Goal: Communication & Community: Answer question/provide support

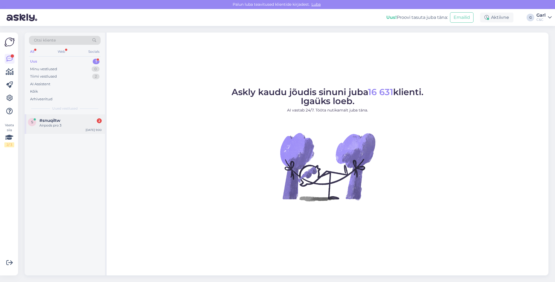
click at [90, 125] on div "Airpods pro 3" at bounding box center [70, 125] width 62 height 5
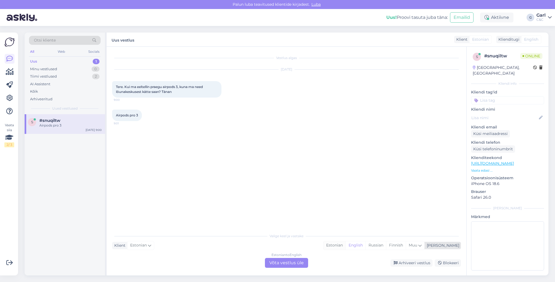
click at [345, 244] on div "Estonian" at bounding box center [334, 245] width 22 height 8
click at [294, 259] on div "Estonian to Estonian Võta vestlus üle" at bounding box center [286, 263] width 43 height 10
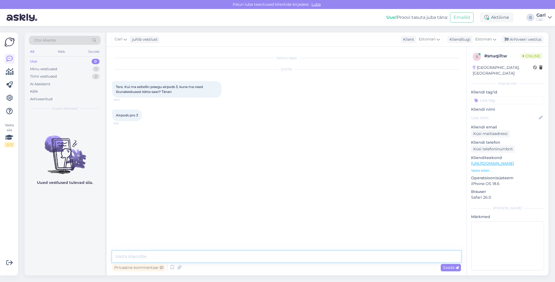
click at [203, 252] on textarea at bounding box center [286, 256] width 349 height 11
click at [172, 266] on icon at bounding box center [172, 267] width 7 height 8
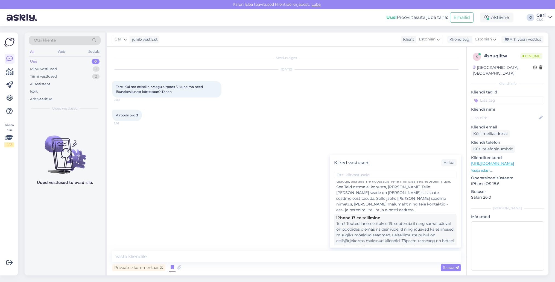
scroll to position [19, 0]
click at [385, 227] on div "Tere! Tooted lansseeritakse 19. septembril ning samal päeval on poodides olemas…" at bounding box center [395, 237] width 118 height 40
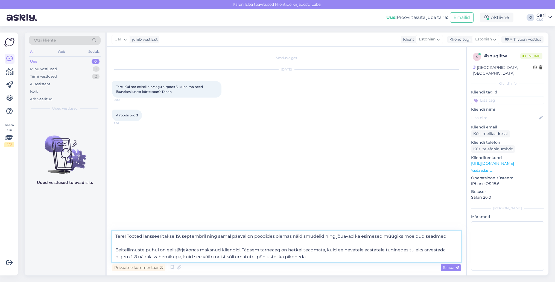
click at [292, 246] on textarea "Tere! Tooted lansseeritakse 19. septembril ning samal päeval on poodides olemas…" at bounding box center [286, 247] width 349 height 32
click at [136, 258] on textarea "Tere! Tooted lansseeritakse 19. septembril ning samal päeval on poodides olemas…" at bounding box center [286, 247] width 349 height 32
type textarea "Tere! Tooted lansseeritakse [DATE] ning [PERSON_NAME] päeval on poodides olemas…"
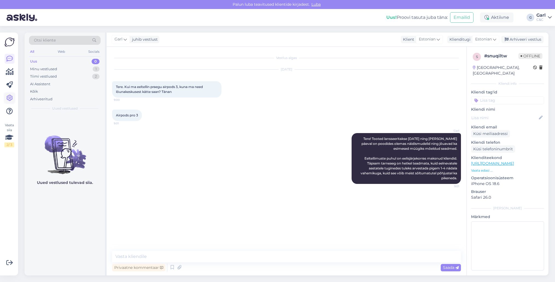
click at [9, 98] on icon at bounding box center [9, 98] width 7 height 7
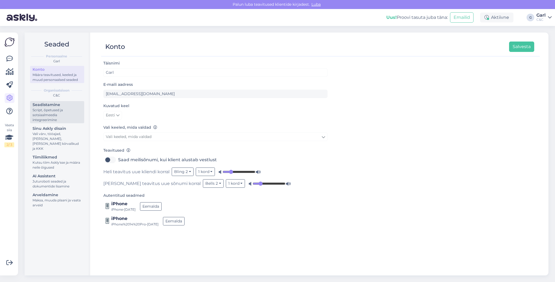
click at [69, 112] on div "Script, õpetused ja sotsiaalmeedia integreerimine" at bounding box center [57, 115] width 49 height 15
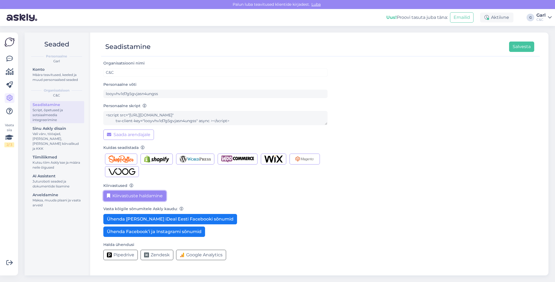
click at [133, 200] on button "Kiirvastuste haldamine" at bounding box center [134, 196] width 63 height 10
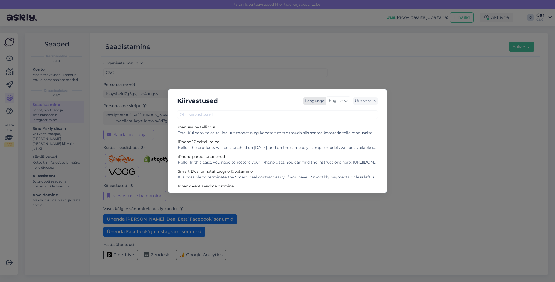
click at [342, 103] on span "English" at bounding box center [336, 101] width 14 height 6
click at [327, 167] on link "Estonian" at bounding box center [327, 170] width 60 height 9
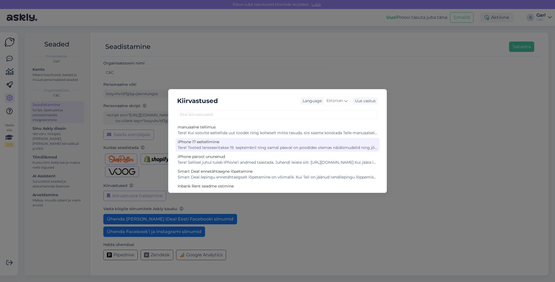
click at [255, 149] on div "Tere! Tooted lansseeritakse 19. septembril ning samal päeval on poodides olemas…" at bounding box center [278, 148] width 200 height 6
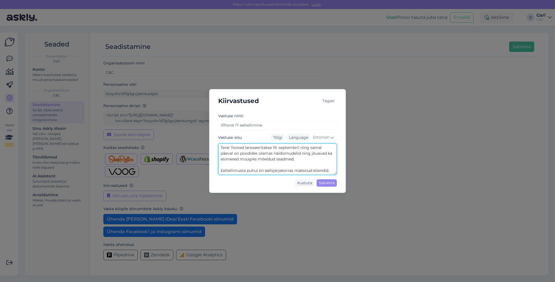
click at [272, 166] on textarea "Tere! Tooted lansseeritakse 19. septembril ning samal päeval on poodides olemas…" at bounding box center [277, 158] width 119 height 31
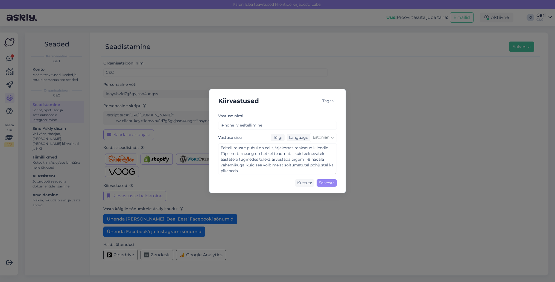
click at [160, 78] on div "Kiirvastused Tagasi [PERSON_NAME] nimi iPhone 17 eeltellimine Vastuse sisu Tõlg…" at bounding box center [277, 141] width 555 height 282
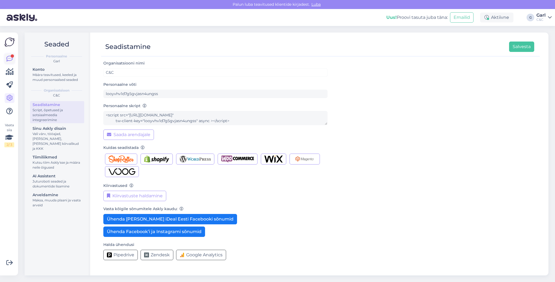
click at [12, 57] on div at bounding box center [12, 55] width 3 height 3
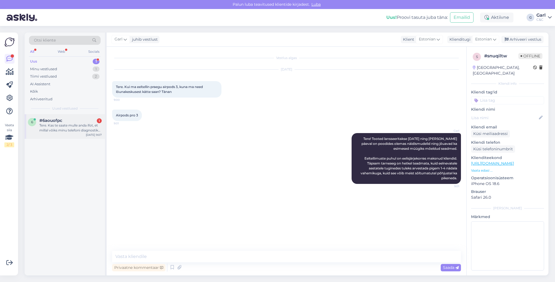
click at [85, 124] on div "Tere. Kas te saate mulle anda ifot, et millal võiks minu telefoni diagnostika v…" at bounding box center [70, 128] width 62 height 10
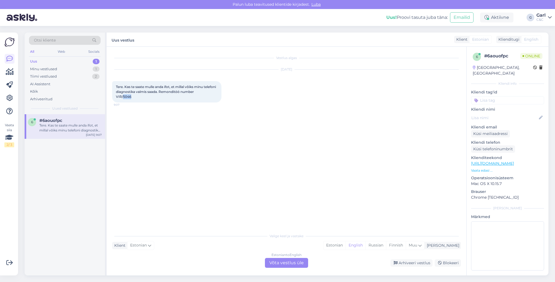
drag, startPoint x: 135, startPoint y: 97, endPoint x: 123, endPoint y: 98, distance: 12.1
click at [123, 98] on div "Tere. Kas te saate mulle anda ifot, et millal võiks minu telefoni diagnostika v…" at bounding box center [166, 91] width 109 height 21
copy span "5046"
click at [345, 245] on div "Estonian" at bounding box center [334, 245] width 22 height 8
click at [283, 266] on div "Estonian to Estonian Võta vestlus üle" at bounding box center [286, 263] width 43 height 10
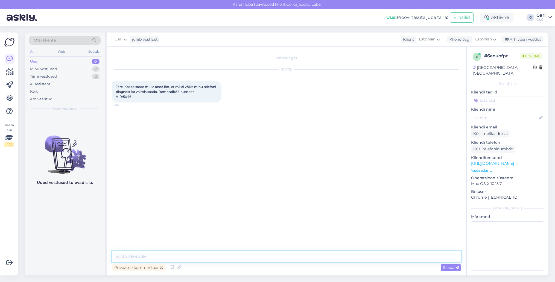
click at [286, 259] on textarea at bounding box center [286, 256] width 349 height 11
type textarea "Tere!"
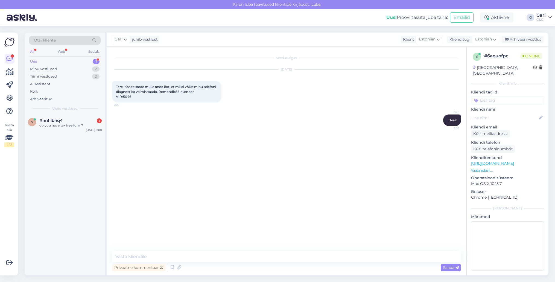
click at [214, 246] on div "Vestlus algas [DATE] Tere. Kas te saate mulle anda ifot, et millal võiks minu t…" at bounding box center [287, 161] width 360 height 229
click at [207, 255] on textarea at bounding box center [286, 256] width 349 height 11
type textarea "Kas te olete ka vaadanud rämpsposti, igaksjuhuks?"
click at [84, 126] on div "do you have tax free form?" at bounding box center [70, 125] width 62 height 5
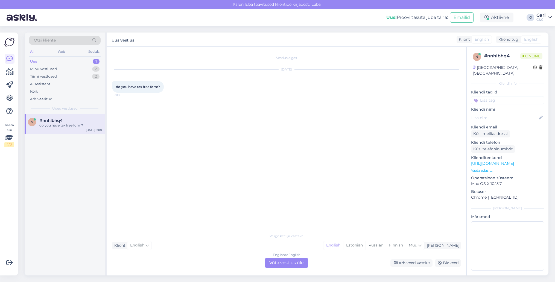
click at [282, 264] on div "English to English Võta vestlus üle" at bounding box center [286, 263] width 43 height 10
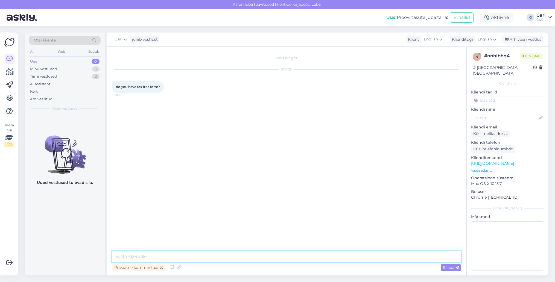
click at [284, 255] on textarea at bounding box center [286, 256] width 349 height 11
type textarea "Hello! Yes, we do have them in stores."
click at [90, 67] on div "Minu vestlused 3" at bounding box center [65, 69] width 72 height 8
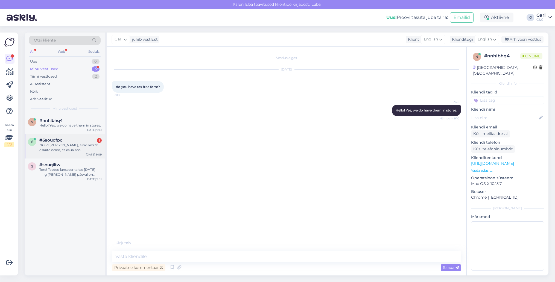
click at [86, 155] on div "6 #6aouofpc 1 Nüüd [PERSON_NAME], siiski kas te oskate öelda, et kaua see koorm…" at bounding box center [65, 146] width 80 height 25
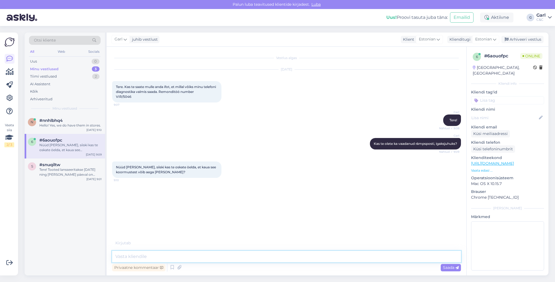
click at [190, 259] on textarea at bounding box center [286, 256] width 349 height 11
click at [183, 259] on textarea at bounding box center [286, 256] width 349 height 11
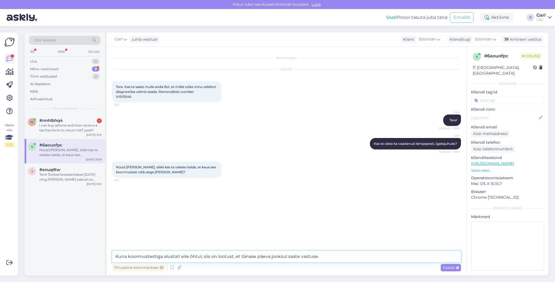
drag, startPoint x: 233, startPoint y: 256, endPoint x: 212, endPoint y: 256, distance: 21.6
click at [212, 257] on textarea "Kuna koormustestiga alustati eile õhtul, siis on lootust, et tänase päeva jooks…" at bounding box center [286, 256] width 349 height 11
click at [326, 259] on textarea "Kuna koormustestiga alustati eile õhtul, siis on lootust, et tänase päeva jooks…" at bounding box center [286, 256] width 349 height 11
drag, startPoint x: 341, startPoint y: 259, endPoint x: 206, endPoint y: 257, distance: 134.7
click at [206, 257] on textarea "Kuna koormustestiga alustati eile õhtul, siis on lootust, et tänase päeva jooks…" at bounding box center [286, 256] width 349 height 11
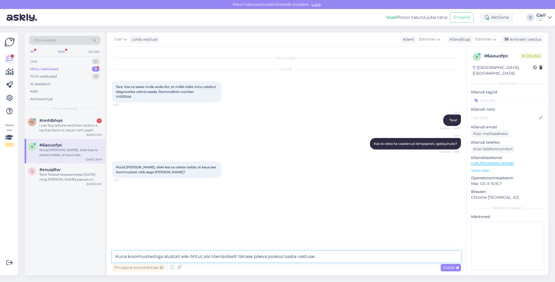
type textarea "Kuna koormustestiga alustati eile õhtul, siis tõenäoliselt tänase päeva jooksul…"
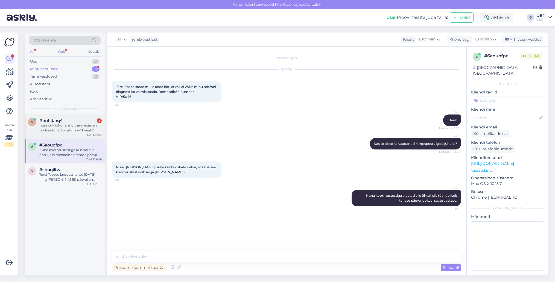
click at [79, 134] on div "n #nnhlbhq4 1 i can buy iphone and then recieve a tax free form to return VAT y…" at bounding box center [65, 126] width 80 height 25
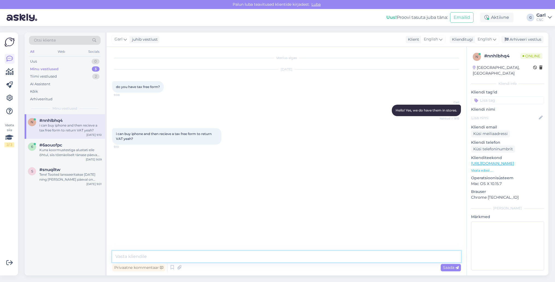
click at [203, 262] on textarea at bounding box center [286, 256] width 349 height 11
type textarea "Correct."
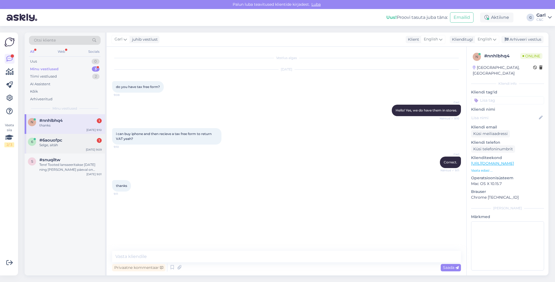
click at [90, 143] on div "Selge, aitäh" at bounding box center [70, 145] width 62 height 5
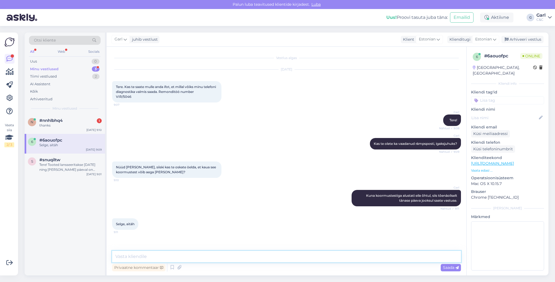
click at [185, 258] on textarea at bounding box center [286, 256] width 349 height 11
type textarea "[PERSON_NAME], võtke heaks!"
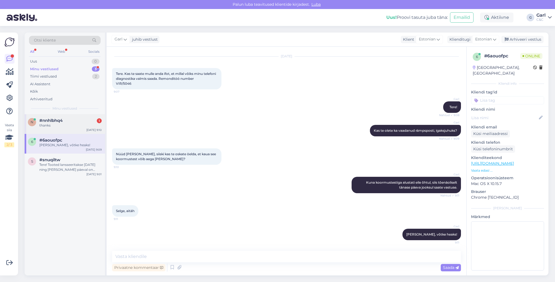
click at [68, 125] on div "thanks" at bounding box center [70, 125] width 62 height 5
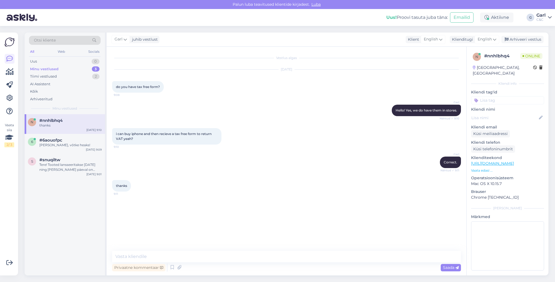
click at [195, 249] on div "Vestlus algas [DATE] do you have tax free form? 9:08 Garl Hello! Yes, we do hav…" at bounding box center [287, 161] width 360 height 229
click at [193, 254] on textarea at bounding box center [286, 256] width 349 height 11
type textarea "You're welcome!"
click at [10, 95] on icon at bounding box center [9, 98] width 7 height 7
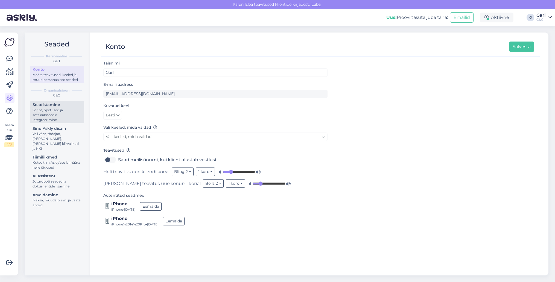
click at [64, 120] on div "Script, õpetused ja sotsiaalmeedia integreerimine" at bounding box center [57, 115] width 49 height 15
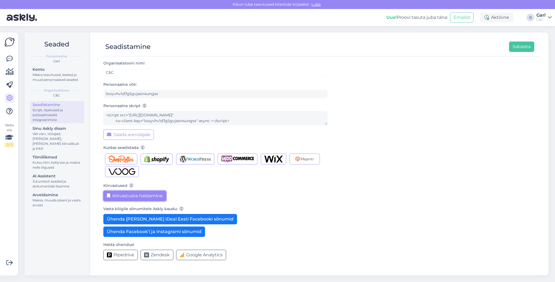
click at [119, 195] on button "Kiirvastuste haldamine" at bounding box center [134, 196] width 63 height 10
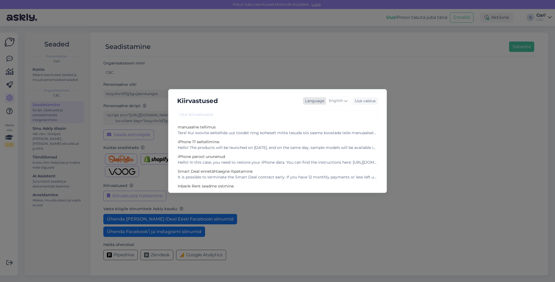
click at [338, 105] on div "English" at bounding box center [338, 100] width 25 height 9
click at [328, 165] on link "Estonian" at bounding box center [327, 164] width 60 height 9
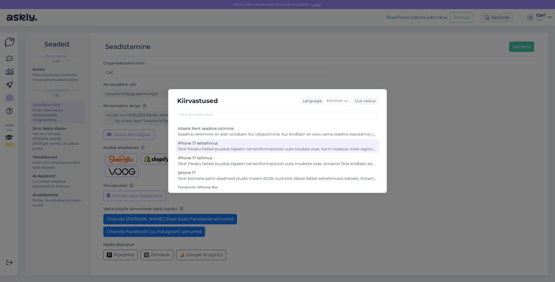
click at [254, 147] on div "Tere! Paraku hetkel puudub täpsem tarneinformatsioon uute toodete osas. Karm re…" at bounding box center [278, 149] width 200 height 6
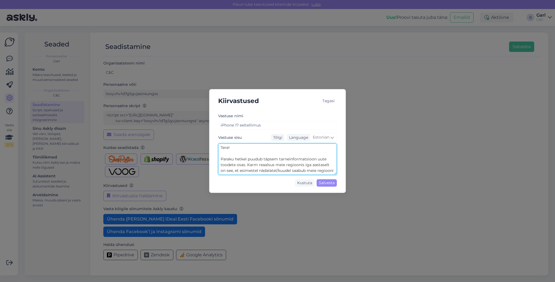
click at [261, 159] on textarea "Tere! Paraku hetkel puudub täpsem tarneinformatsioon uute toodete osas. Karm re…" at bounding box center [277, 158] width 119 height 31
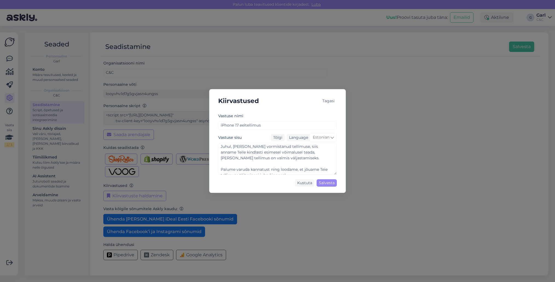
click at [138, 47] on div "Kiirvastused Tagasi Vastuse nimi iPhone 17 eeltellimus Vastuse sisu Tõlgi Langu…" at bounding box center [277, 141] width 555 height 282
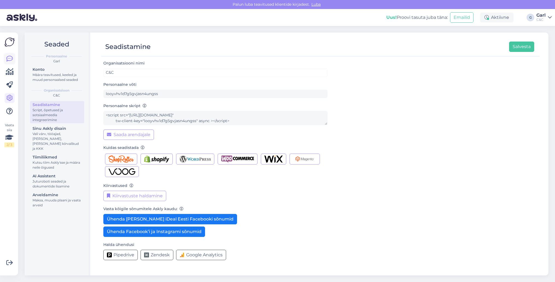
click at [11, 60] on icon at bounding box center [9, 58] width 7 height 7
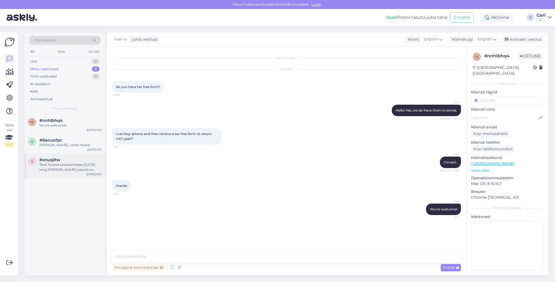
click at [91, 174] on div "[DATE] 9:01" at bounding box center [93, 174] width 15 height 4
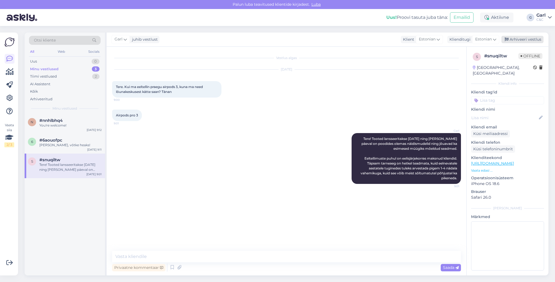
click at [539, 38] on div "Arhiveeri vestlus" at bounding box center [522, 39] width 42 height 7
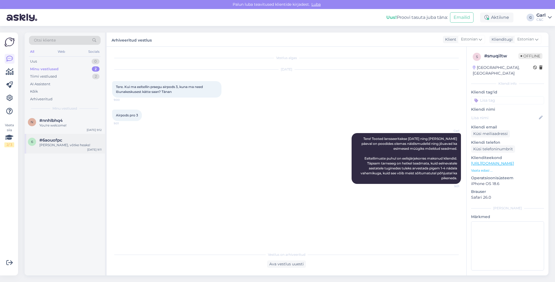
click at [76, 141] on div "#6aouofpc" at bounding box center [70, 140] width 62 height 5
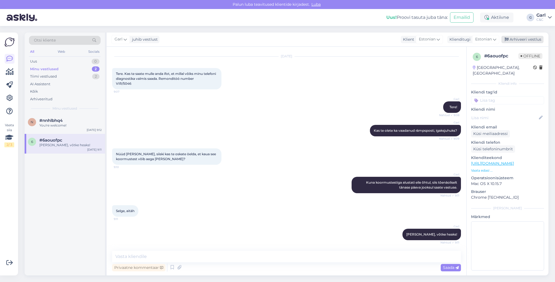
click at [519, 39] on div "Arhiveeri vestlus" at bounding box center [522, 39] width 42 height 7
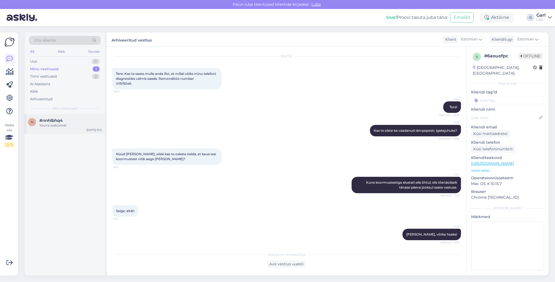
click at [60, 124] on div "You're welcome!" at bounding box center [70, 125] width 62 height 5
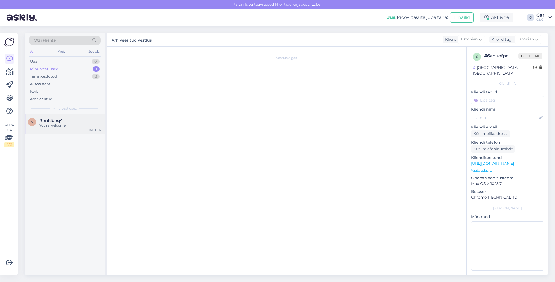
scroll to position [0, 0]
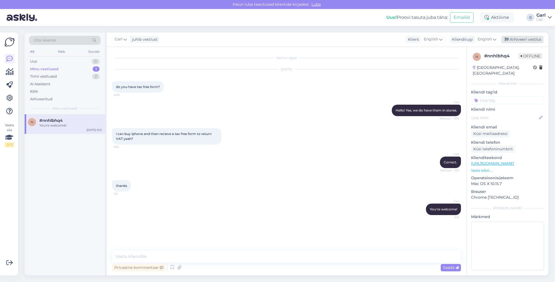
click at [517, 38] on div "Arhiveeri vestlus" at bounding box center [522, 39] width 42 height 7
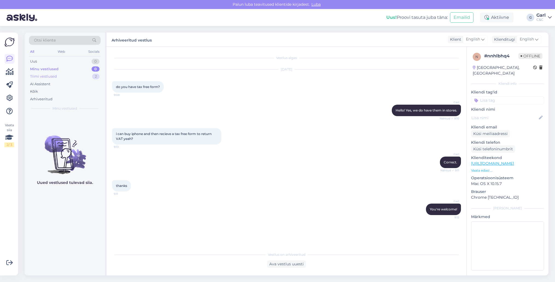
click at [98, 74] on div "2" at bounding box center [95, 76] width 7 height 5
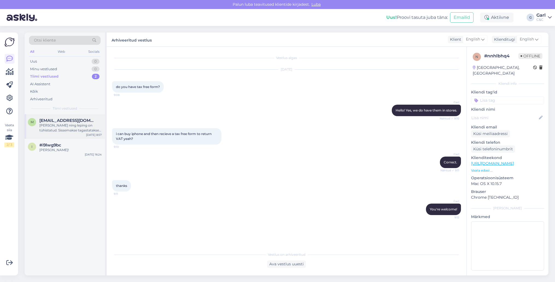
click at [77, 119] on span "[EMAIL_ADDRESS][DOMAIN_NAME]" at bounding box center [67, 120] width 57 height 5
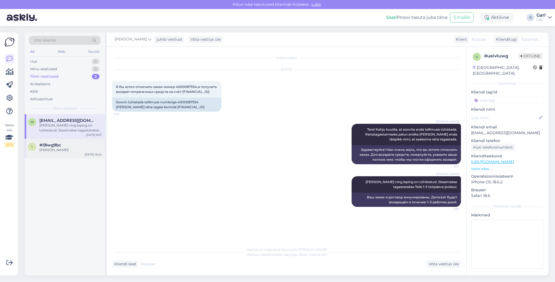
click at [83, 143] on div "#i9lwg9bc" at bounding box center [70, 145] width 62 height 5
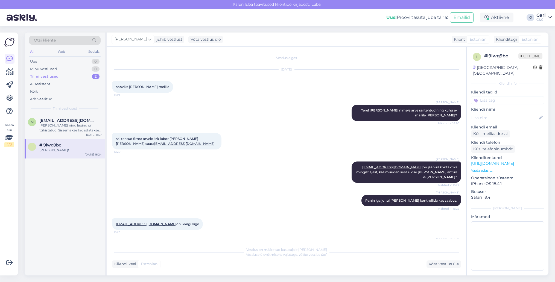
scroll to position [15, 0]
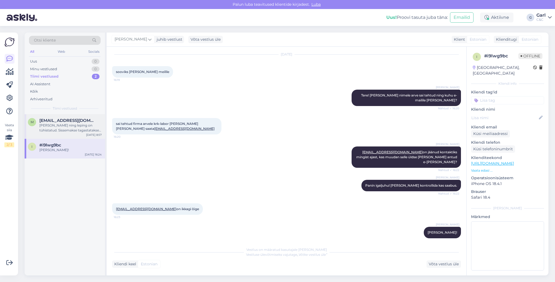
click at [83, 124] on div "[PERSON_NAME] ning leping on tühistatud. Sissemakse tagastatakse Teile 1-3 tööp…" at bounding box center [70, 128] width 62 height 10
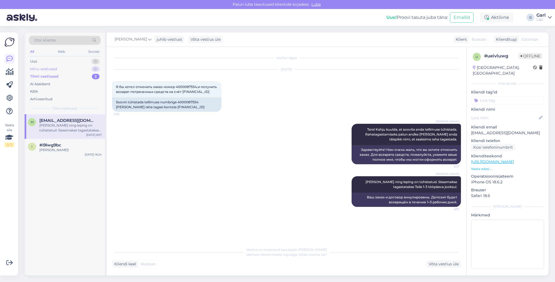
click at [84, 72] on div "Minu vestlused 0" at bounding box center [65, 69] width 72 height 8
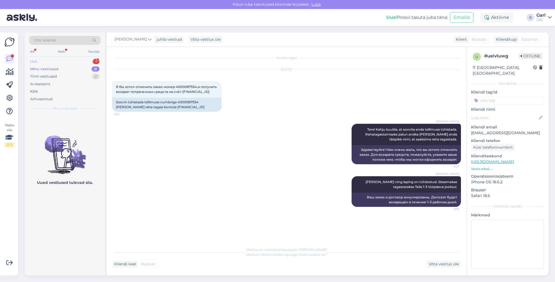
click at [95, 59] on div "1" at bounding box center [96, 61] width 7 height 5
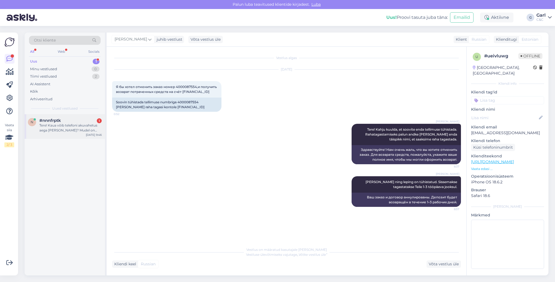
click at [76, 125] on div "Tere! Kaua võib telefoni akuvahetus aega [PERSON_NAME]? Mudel on iPhone 13." at bounding box center [70, 128] width 62 height 10
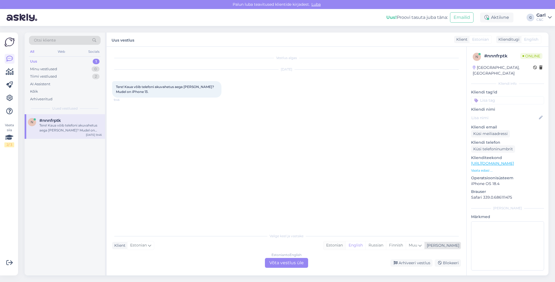
click at [345, 246] on div "Estonian" at bounding box center [334, 245] width 22 height 8
click at [304, 259] on div "Estonian to Estonian Võta vestlus üle" at bounding box center [286, 263] width 43 height 10
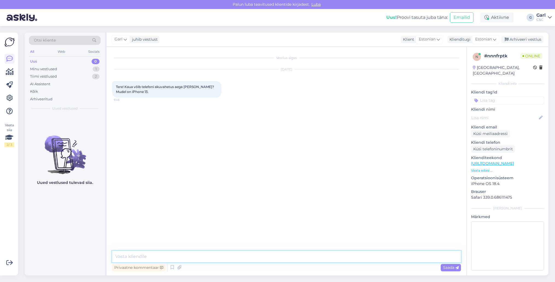
click at [304, 257] on textarea at bounding box center [286, 256] width 349 height 11
type textarea "Tere! Kui varuosa on hoolduskeskuses kohapeal olemas, võtab akuvahetus keskmise…"
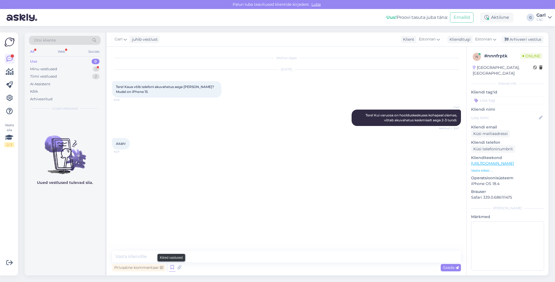
click at [174, 264] on icon at bounding box center [172, 267] width 7 height 8
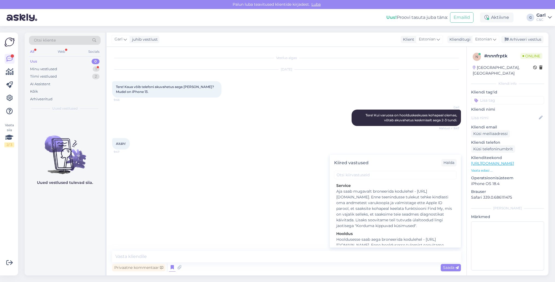
scroll to position [948, 0]
click at [353, 240] on div "Hooldusesse saab aega broneerida kodulehel - [URL][DOMAIN_NAME]. Enne hoolduses…" at bounding box center [395, 257] width 118 height 34
type textarea "Hooldusesse saab aega broneerida kodulehel - [URL][DOMAIN_NAME]. Enne hoolduses…"
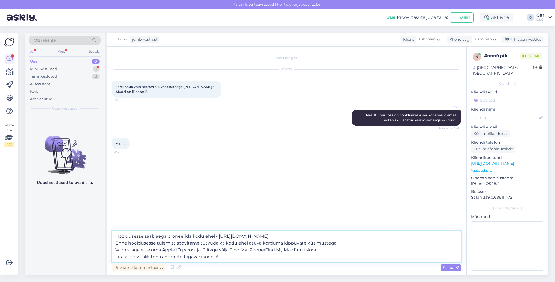
click at [271, 252] on textarea "Hooldusesse saab aega broneerida kodulehel - [URL][DOMAIN_NAME]. Enne hoolduses…" at bounding box center [286, 247] width 349 height 32
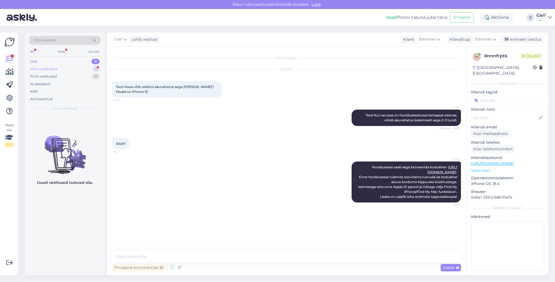
click at [81, 65] on div "Minu vestlused 1" at bounding box center [65, 69] width 72 height 8
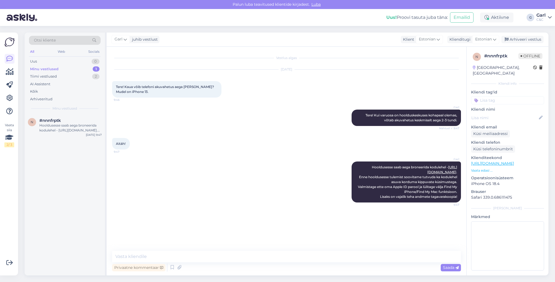
click at [216, 217] on div "Vestlus algas [DATE] Tere! Kaua võib telefoni akuvahetus aega [PERSON_NAME]? Mu…" at bounding box center [289, 149] width 354 height 194
click at [66, 183] on div "n #nnnfrptk Hooldusesse saab aega broneerida kodulehel - [URL][DOMAIN_NAME]. En…" at bounding box center [65, 194] width 80 height 161
click at [89, 68] on div "Minu vestlused 1" at bounding box center [65, 69] width 72 height 8
click at [532, 42] on div "Arhiveeri vestlus" at bounding box center [522, 39] width 42 height 7
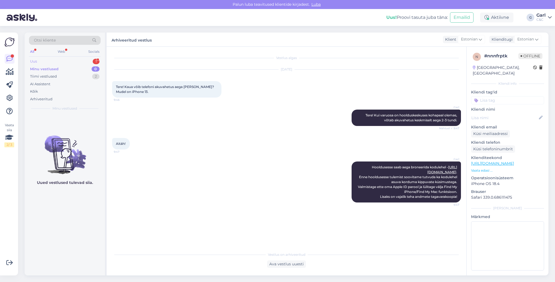
click at [85, 58] on div "Uus 1" at bounding box center [65, 62] width 72 height 8
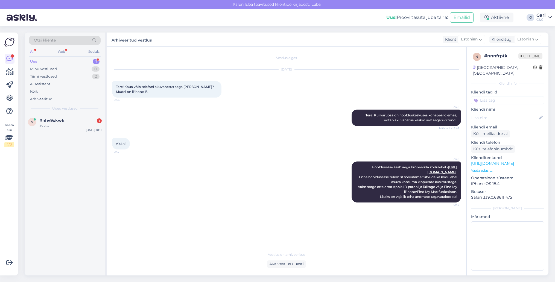
click at [70, 113] on div "Otsi kliente All Web Socials Uus 1 Minu vestlused 0 Tiimi vestlused 2 AI Assist…" at bounding box center [65, 74] width 80 height 82
click at [70, 120] on div "#nhv9xkwk 1" at bounding box center [70, 120] width 62 height 5
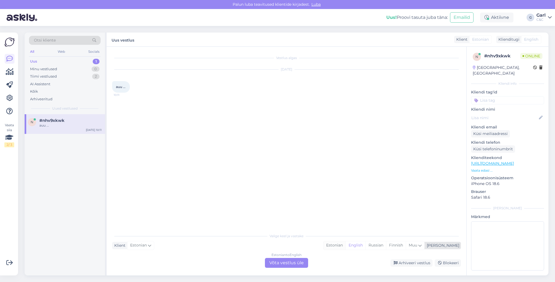
click at [345, 248] on div "Estonian" at bounding box center [334, 245] width 22 height 8
click at [297, 265] on div "Estonian to Estonian Võta vestlus üle" at bounding box center [286, 263] width 43 height 10
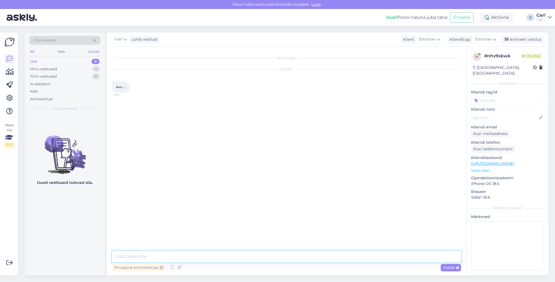
click at [296, 261] on textarea at bounding box center [286, 256] width 349 height 11
type textarea "Tere! Kuidas saan Teile abiks olla?"
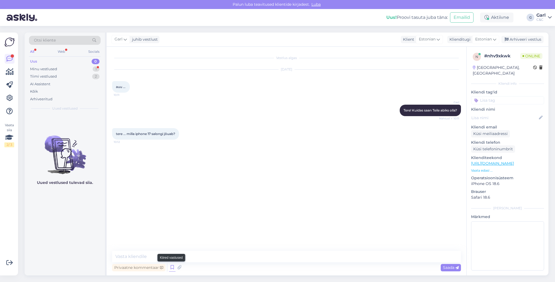
click at [172, 269] on icon at bounding box center [172, 267] width 7 height 8
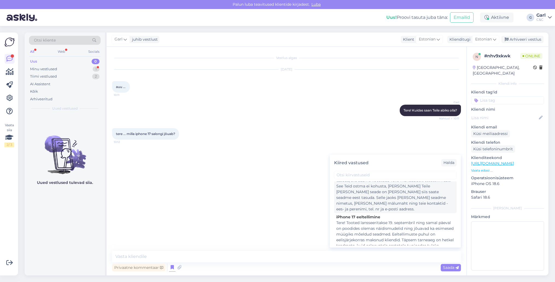
scroll to position [17, 0]
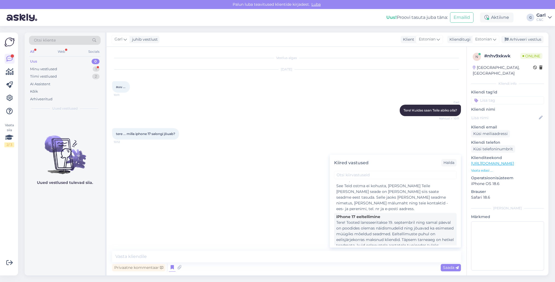
click at [377, 229] on div "Tere! Tooted lansseeritakse 19. septembril ning samal päeval on poodides olemas…" at bounding box center [395, 240] width 118 height 40
type textarea "Tere! Tooted lansseeritakse 19. septembril ning samal päeval on poodides olemas…"
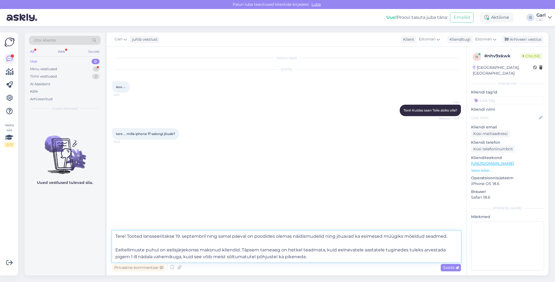
click at [274, 258] on textarea "Tere! Tooted lansseeritakse 19. septembril ning samal päeval on poodides olemas…" at bounding box center [286, 247] width 349 height 32
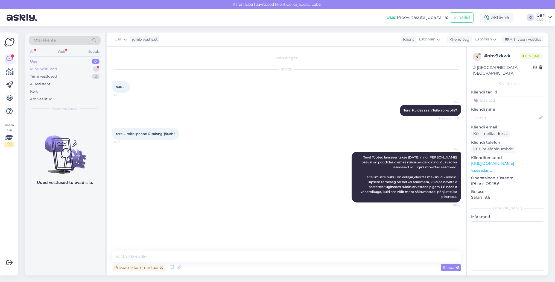
click at [84, 68] on div "Minu vestlused 1" at bounding box center [65, 69] width 72 height 8
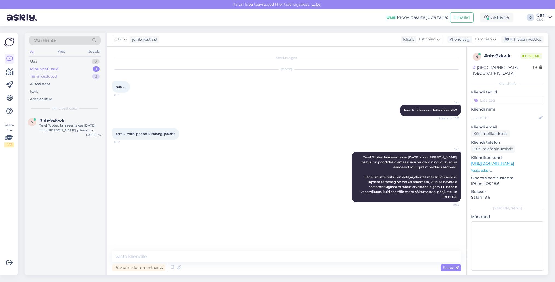
click at [81, 75] on div "Tiimi vestlused 2" at bounding box center [65, 77] width 72 height 8
click at [225, 260] on textarea at bounding box center [286, 256] width 349 height 11
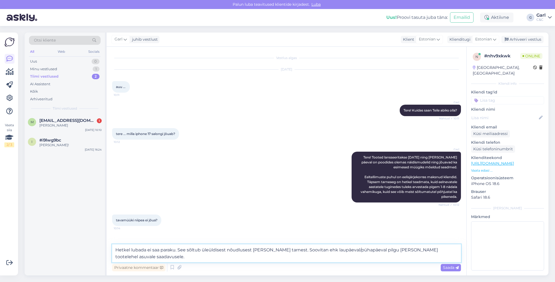
type textarea "Hetkel lubada ei saa paraku. See sõltub üleüldisest nõudlusest [PERSON_NAME] ta…"
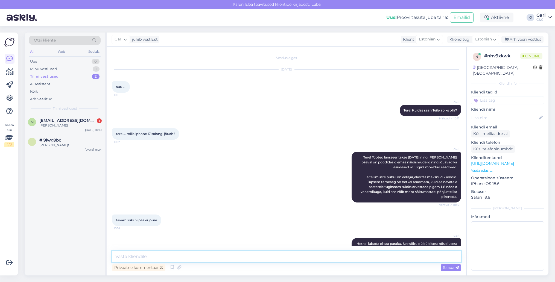
scroll to position [24, 0]
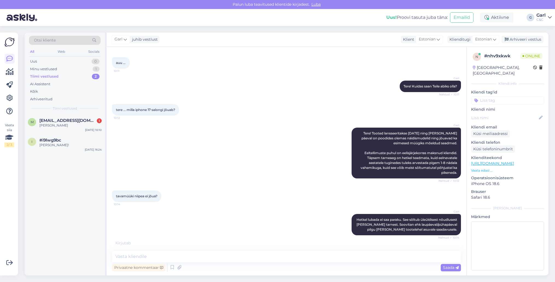
click at [505, 161] on link "[URL][DOMAIN_NAME]" at bounding box center [492, 163] width 43 height 5
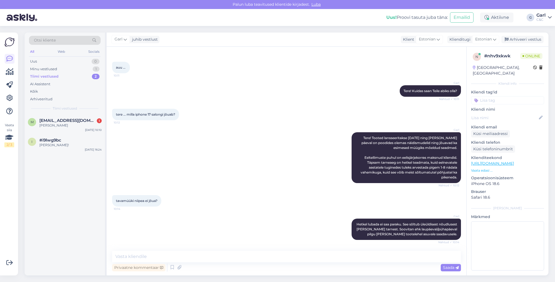
click at [60, 179] on div "m [EMAIL_ADDRESS][DOMAIN_NAME] 1 [PERSON_NAME] [DATE] 10:10 i #i9lwg9bc [PERSON…" at bounding box center [65, 194] width 80 height 161
click at [68, 71] on div "Minu vestlused 1" at bounding box center [65, 69] width 72 height 8
click at [67, 76] on div "Tiimi vestlused 2" at bounding box center [65, 77] width 72 height 8
click at [87, 59] on div "Uus 1" at bounding box center [65, 62] width 72 height 8
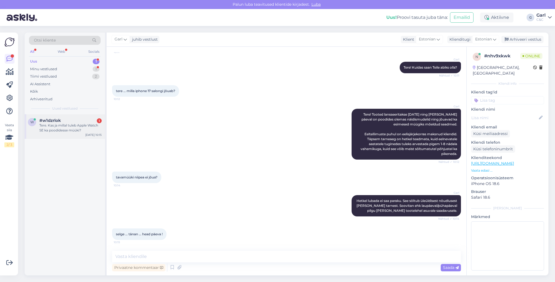
click at [74, 132] on div "Tere. Kas ja millal tuleb Apple Watch SE ka poodidesse müüki?" at bounding box center [70, 128] width 62 height 10
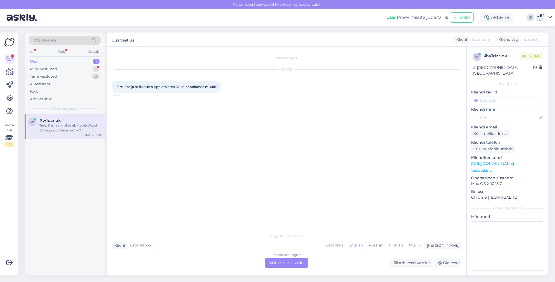
scroll to position [0, 0]
click at [345, 246] on div "Estonian" at bounding box center [334, 245] width 22 height 8
click at [293, 264] on div "Estonian to Estonian Võta vestlus üle" at bounding box center [286, 263] width 43 height 10
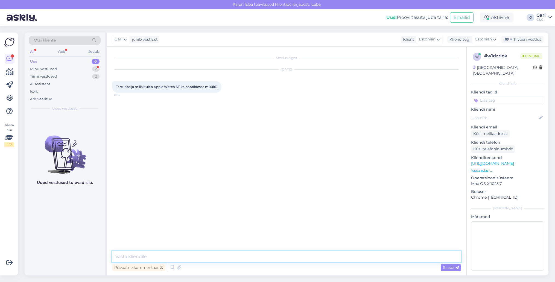
click at [178, 257] on textarea at bounding box center [286, 256] width 349 height 11
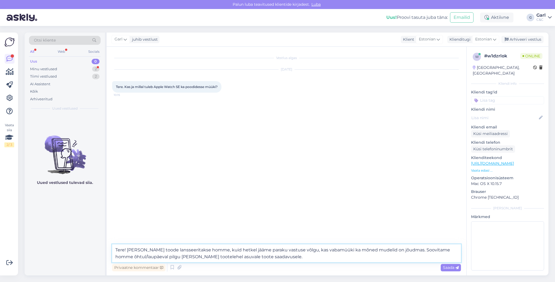
type textarea "Tere! [PERSON_NAME] toode lansseeritakse homme, kuid hetkel jääme paraku vastus…"
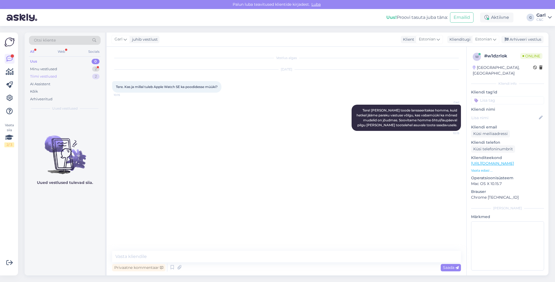
click at [87, 74] on div "Tiimi vestlused 2" at bounding box center [65, 77] width 72 height 8
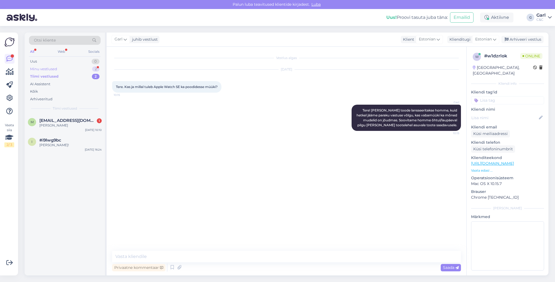
click at [87, 69] on div "Minu vestlused 2" at bounding box center [65, 69] width 72 height 8
click at [79, 76] on div "Tiimi vestlused 2" at bounding box center [65, 77] width 72 height 8
click at [80, 66] on div "Minu vestlused 2" at bounding box center [65, 69] width 72 height 8
click at [68, 144] on div "#nhv9xkwk 1" at bounding box center [70, 145] width 62 height 5
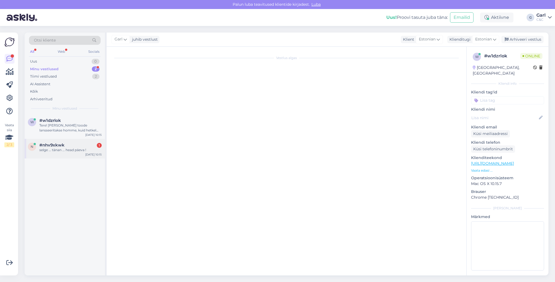
scroll to position [48, 0]
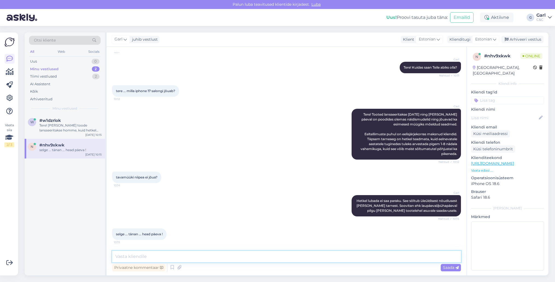
click at [186, 257] on textarea at bounding box center [286, 256] width 349 height 11
type textarea "Ikka. Teilegi!"
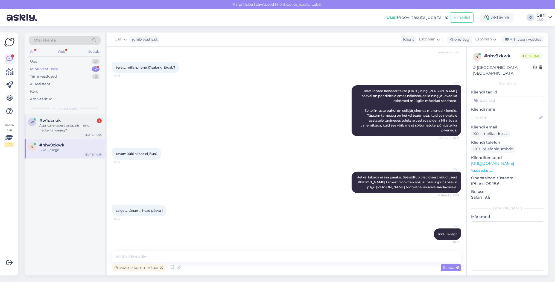
click at [83, 132] on div "Aga kui e-poest osta, siis mis on hetkel tarneaeg?" at bounding box center [70, 128] width 62 height 10
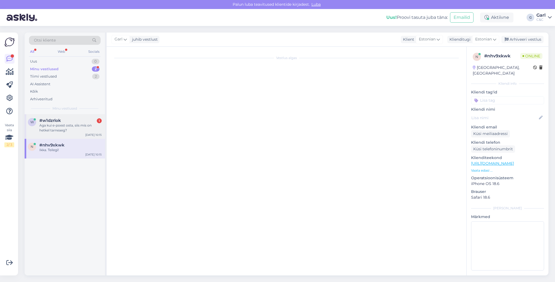
scroll to position [0, 0]
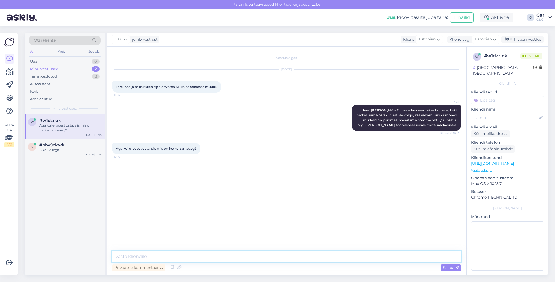
click at [216, 256] on textarea at bounding box center [286, 256] width 349 height 11
click at [172, 269] on icon at bounding box center [172, 267] width 7 height 8
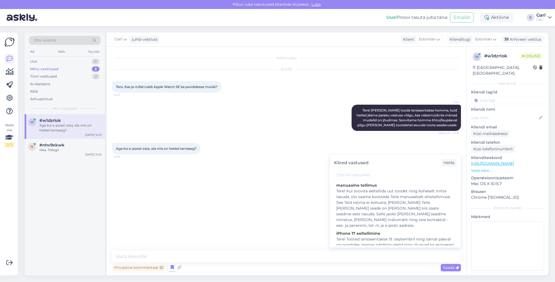
click at [248, 249] on div "Vestlus algas [DATE] Tere. Kas ja millal tuleb Apple Watch SE ka poodidesse müü…" at bounding box center [287, 161] width 360 height 229
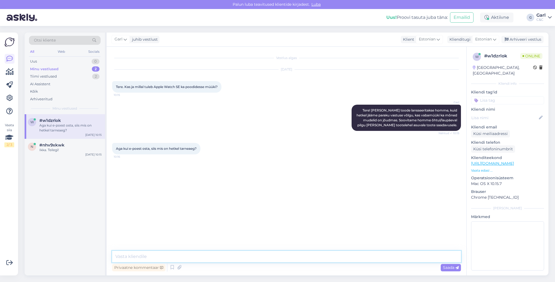
click at [245, 254] on textarea at bounding box center [286, 256] width 349 height 11
click at [206, 257] on textarea "[PERSON_NAME] osas jääme hetkel vastuse võlgu, kuna me ei näe ette saadetiste s…" at bounding box center [286, 256] width 349 height 11
type textarea "[PERSON_NAME] osas jääme hetkel vastuse võlgu paraku, kuna me ei näe ette saade…"
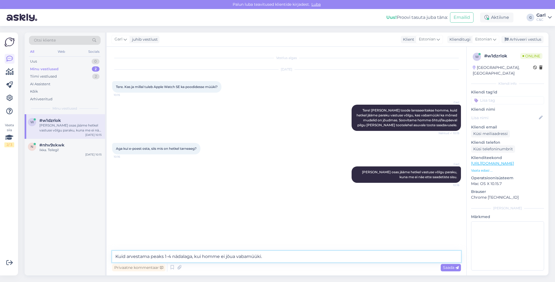
type textarea "Kuid arvestama peaks 1-4 nädalaga, kui homme ei jõua vabamüüki."
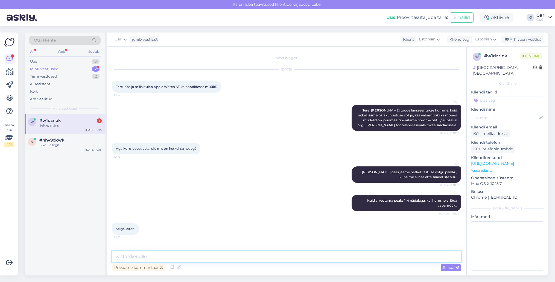
click at [211, 261] on textarea at bounding box center [286, 256] width 349 height 11
type textarea "[PERSON_NAME], võtke heaks!"
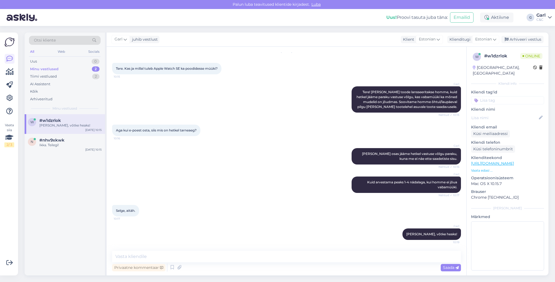
drag, startPoint x: 515, startPoint y: 38, endPoint x: 326, endPoint y: 136, distance: 212.3
click at [326, 136] on div "Garl juhib vestlust Klient Estonian Klienditugi Estonian Arhiveeri vestlus Vest…" at bounding box center [328, 154] width 442 height 243
click at [80, 139] on div "#nhv9xkwk" at bounding box center [70, 140] width 62 height 5
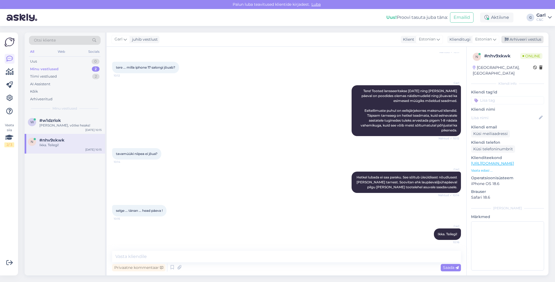
click at [526, 39] on div "Arhiveeri vestlus" at bounding box center [522, 39] width 42 height 7
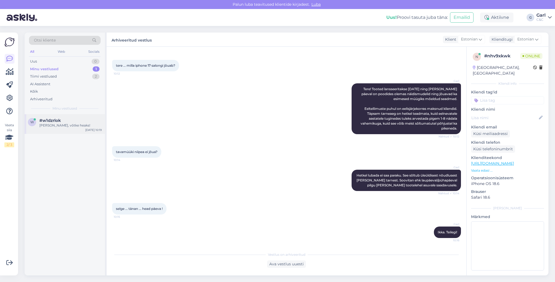
click at [76, 121] on div "#w1dzrlok" at bounding box center [70, 120] width 62 height 5
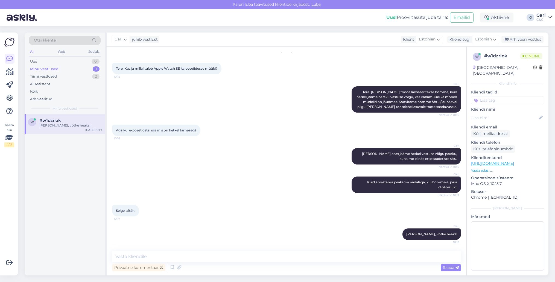
scroll to position [23, 0]
click at [523, 41] on div "Arhiveeri vestlus" at bounding box center [522, 39] width 42 height 7
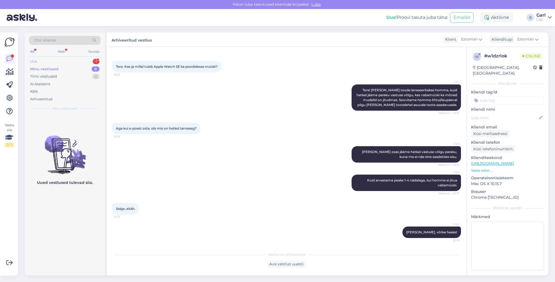
click at [72, 59] on div "Uus 1" at bounding box center [65, 62] width 72 height 8
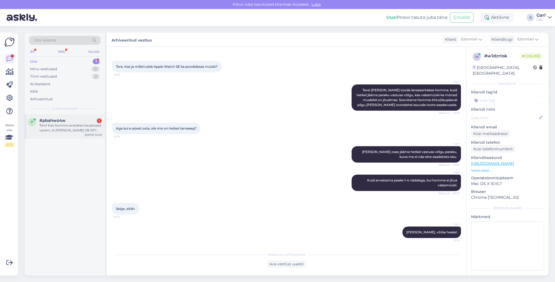
click at [84, 120] on div "#pbahwz4w 1" at bounding box center [70, 120] width 62 height 5
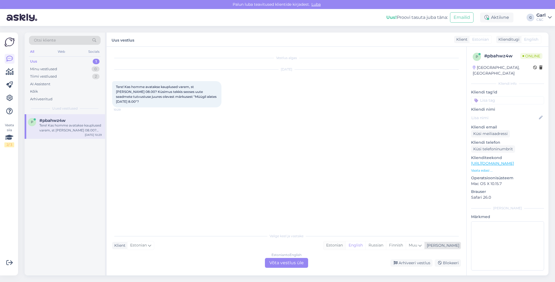
click at [345, 247] on div "Estonian" at bounding box center [334, 245] width 22 height 8
click at [292, 263] on div "Estonian to Estonian Võta vestlus üle" at bounding box center [286, 263] width 43 height 10
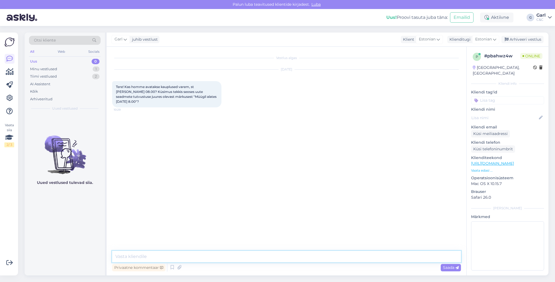
click at [287, 260] on textarea at bounding box center [286, 256] width 349 height 11
type textarea "Tere! Homme varem selle raames ei avata kaupluses, varem avatakse ainult Ülemis…"
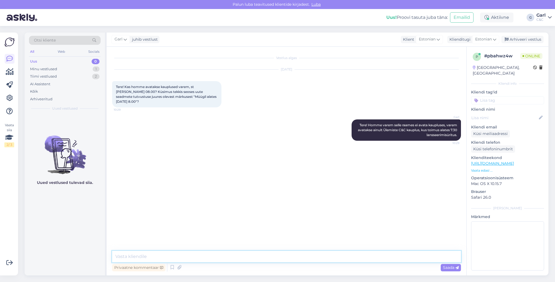
click at [270, 261] on textarea at bounding box center [286, 256] width 349 height 11
type textarea "Toimub*"
click at [266, 248] on div "Vestlus algas [DATE] Tere! Kas homme avatakse kauplused varem, st [PERSON_NAME]…" at bounding box center [287, 161] width 360 height 229
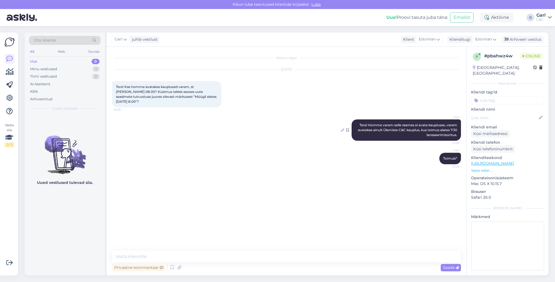
click at [342, 128] on icon at bounding box center [342, 129] width 3 height 3
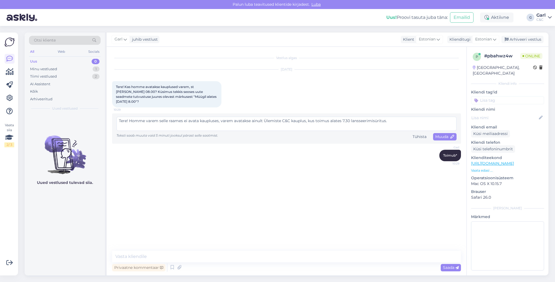
click at [219, 117] on textarea "Tere! Homme varem selle raames ei avata kaupluses, varem avatakse ainult Ülemis…" at bounding box center [286, 124] width 340 height 14
click at [329, 117] on textarea "Tere! Homme varem selle raames ei avata kauplused, varem avatakse ainult Ülemis…" at bounding box center [286, 124] width 340 height 14
type textarea "Tere! Homme varem selle raames ei avata kauplused, varem avatakse ainult Ülemis…"
click at [443, 134] on span "Muuda" at bounding box center [444, 136] width 19 height 5
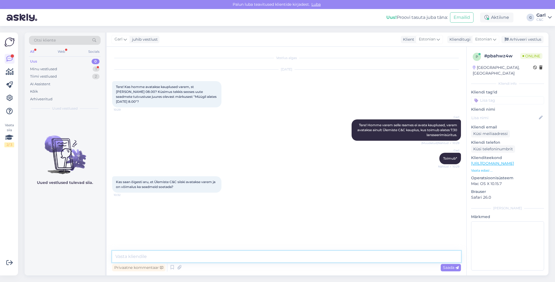
click at [143, 260] on textarea at bounding box center [286, 256] width 349 height 11
paste textarea "[URL][DOMAIN_NAME]"
type textarea "Saadan Teile ürituse lingi: [URL][DOMAIN_NAME]"
click at [171, 260] on textarea at bounding box center [286, 256] width 349 height 11
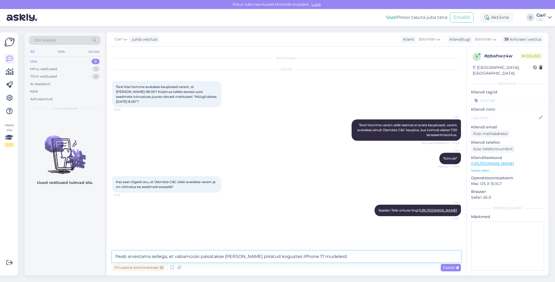
drag, startPoint x: 326, startPoint y: 258, endPoint x: 274, endPoint y: 257, distance: 51.4
click at [274, 257] on textarea "Peab arvestama sellega, et vabamüüki paisatakse [PERSON_NAME] piiratud kogustes…" at bounding box center [286, 256] width 349 height 11
type textarea "Peab arvestama sellega, et vabamüüki paisatakse [PERSON_NAME] piiratud kogustes…"
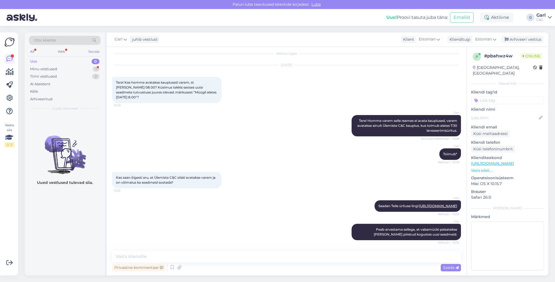
scroll to position [28, 0]
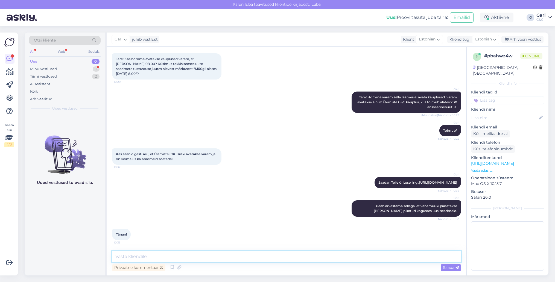
click at [168, 253] on textarea at bounding box center [286, 256] width 349 height 11
type textarea "[PERSON_NAME], võtke heaks!"
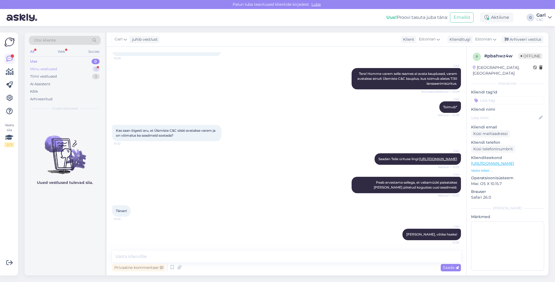
click at [68, 67] on div "Minu vestlused 1" at bounding box center [65, 69] width 72 height 8
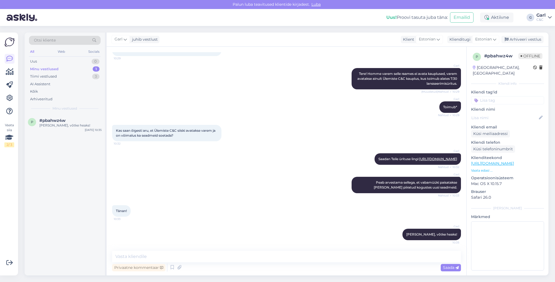
click at [90, 68] on div "Minu vestlused 1" at bounding box center [65, 69] width 72 height 8
click at [89, 75] on div "Tiimi vestlused 3" at bounding box center [65, 77] width 72 height 8
click at [90, 68] on div "Minu vestlused 1" at bounding box center [65, 69] width 72 height 8
click at [88, 73] on div "Tiimi vestlused 2" at bounding box center [65, 77] width 72 height 8
click at [93, 63] on div "Uus 1" at bounding box center [65, 62] width 72 height 8
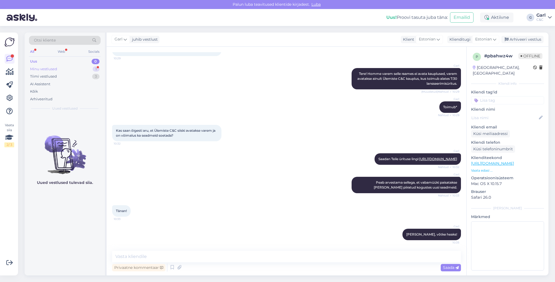
click at [90, 69] on div "Minu vestlused 1" at bounding box center [65, 69] width 72 height 8
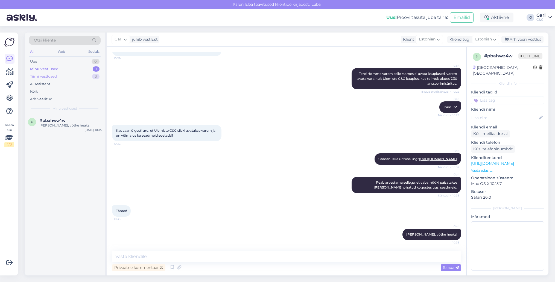
click at [86, 78] on div "Tiimi vestlused 3" at bounding box center [65, 77] width 72 height 8
click at [85, 122] on div "#qfvwkbam" at bounding box center [70, 120] width 62 height 5
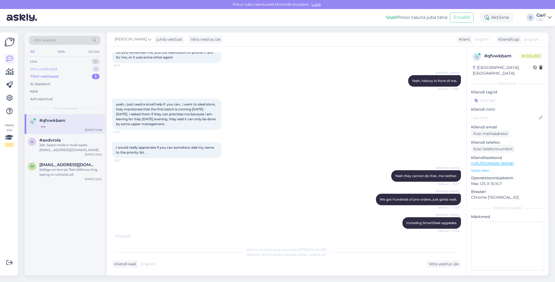
scroll to position [860, 0]
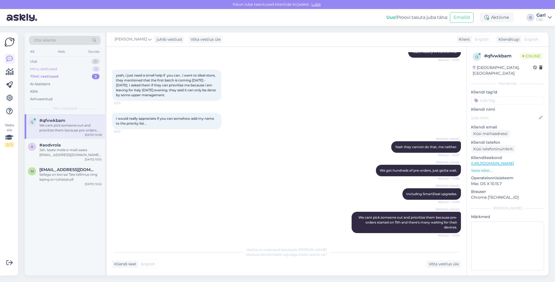
click at [61, 68] on div "Minu vestlused 1" at bounding box center [65, 69] width 72 height 8
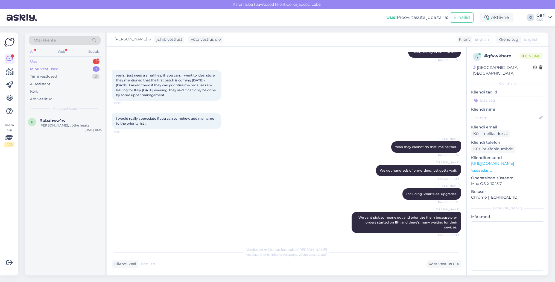
click at [91, 61] on div "Uus 1" at bounding box center [65, 62] width 72 height 8
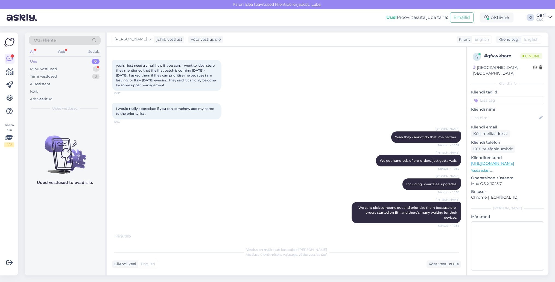
scroll to position [941, 0]
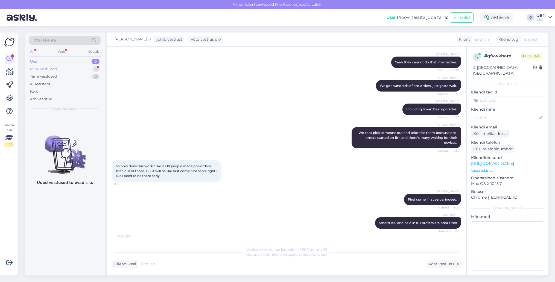
click at [66, 68] on div "Minu vestlused 1" at bounding box center [65, 69] width 72 height 8
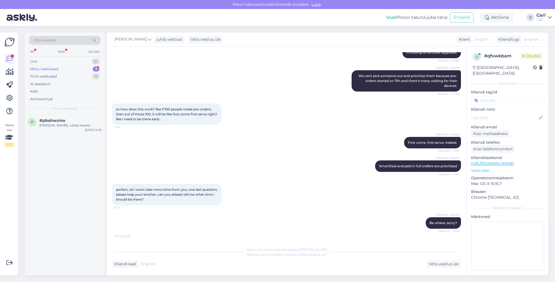
scroll to position [1021, 0]
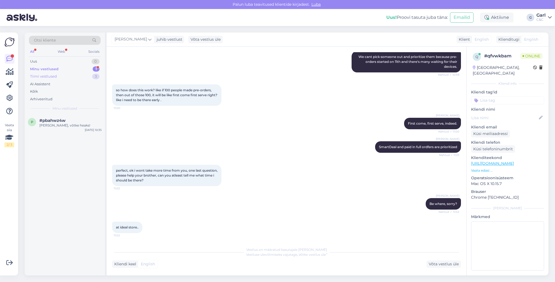
click at [49, 75] on div "Tiimi vestlused" at bounding box center [43, 76] width 27 height 5
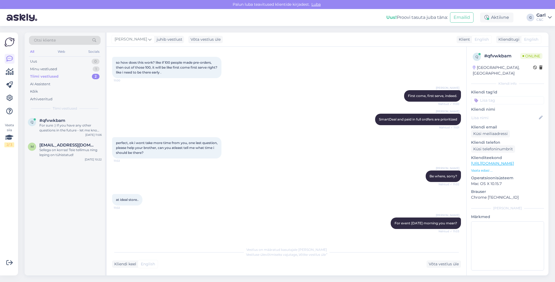
scroll to position [1244, 0]
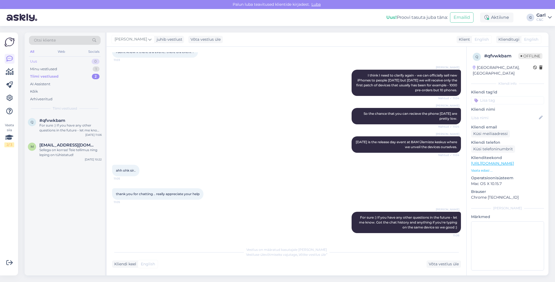
click at [78, 63] on div "Uus 0" at bounding box center [65, 62] width 72 height 8
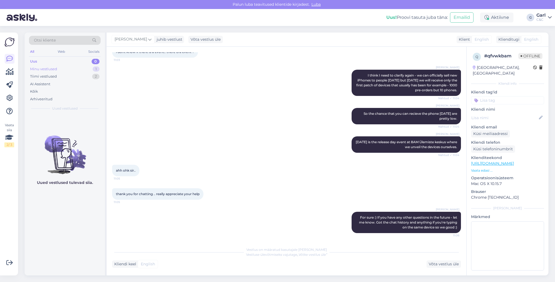
click at [77, 68] on div "Minu vestlused 1" at bounding box center [65, 69] width 72 height 8
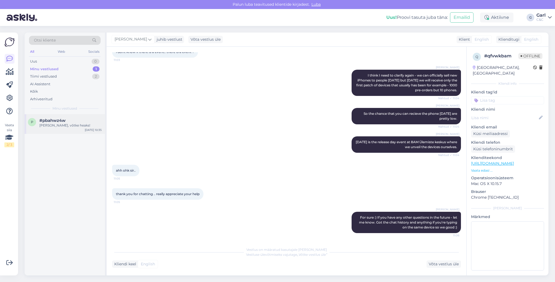
click at [83, 121] on div "#pbahwz4w" at bounding box center [70, 120] width 62 height 5
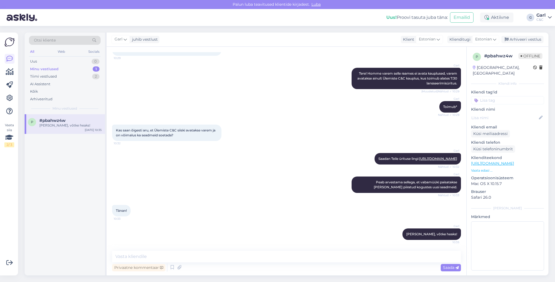
scroll to position [51, 0]
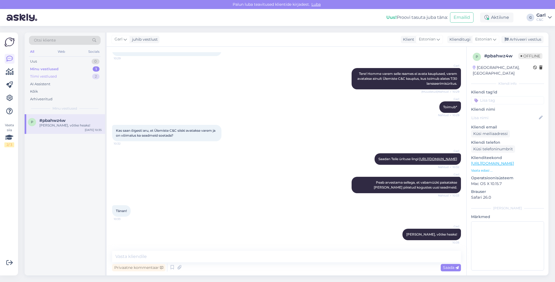
click at [91, 73] on div "Tiimi vestlused 2" at bounding box center [65, 77] width 72 height 8
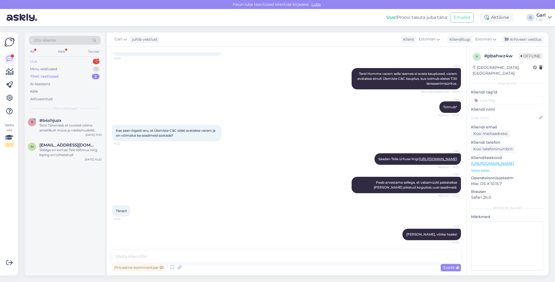
click at [84, 61] on div "Uus 1" at bounding box center [65, 62] width 72 height 8
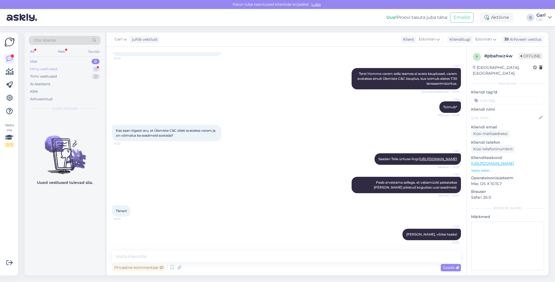
click at [84, 71] on div "Minu vestlused 1" at bounding box center [65, 69] width 72 height 8
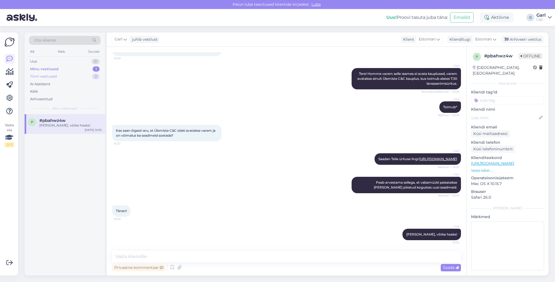
click at [88, 73] on div "Tiimi vestlused 2" at bounding box center [65, 77] width 72 height 8
click at [76, 119] on div "#b4xhjuzx" at bounding box center [70, 120] width 62 height 5
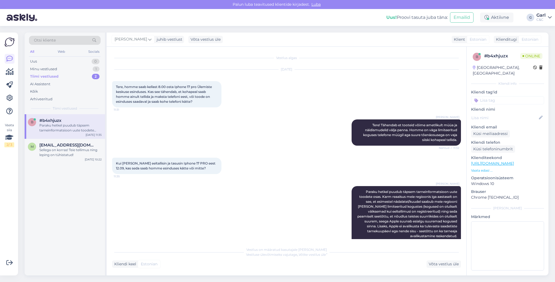
scroll to position [43, 0]
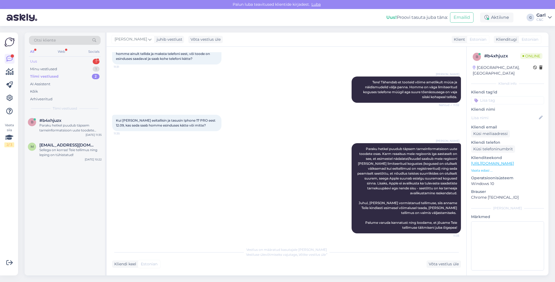
click at [89, 61] on div "Uus 1" at bounding box center [65, 62] width 72 height 8
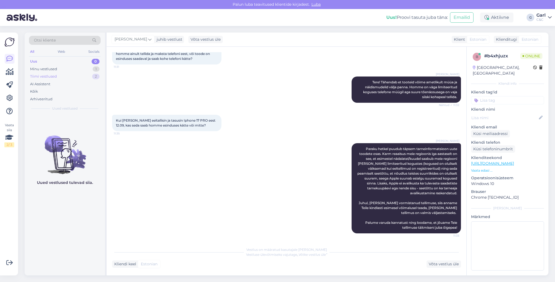
click at [77, 78] on div "Tiimi vestlused 2" at bounding box center [65, 77] width 72 height 8
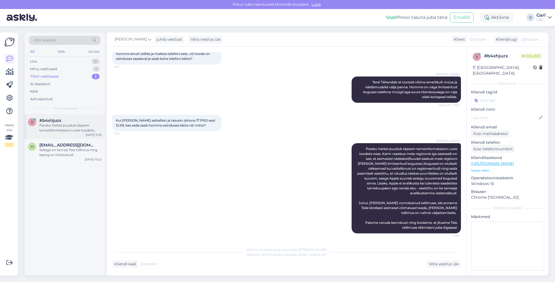
click at [74, 127] on div "Paraku hetkel puudub täpsem tarneinformatsioon uute toodete osas. Karm reaalsus…" at bounding box center [70, 128] width 62 height 10
click at [76, 98] on div "Arhiveeritud" at bounding box center [65, 99] width 72 height 8
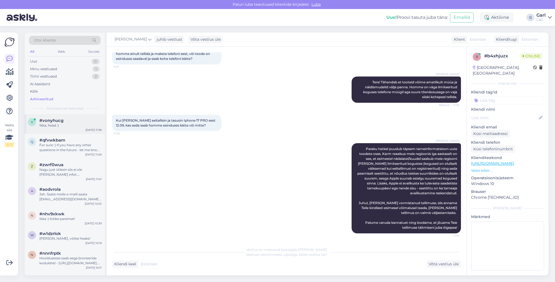
click at [75, 127] on div "Ikka, head :)" at bounding box center [70, 125] width 62 height 5
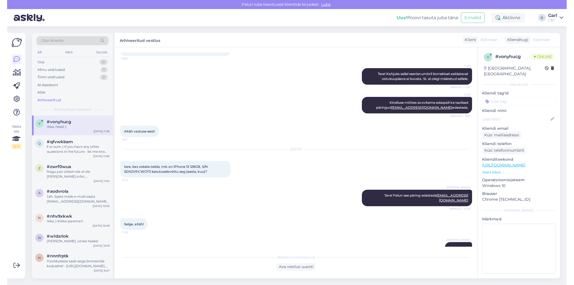
scroll to position [363, 0]
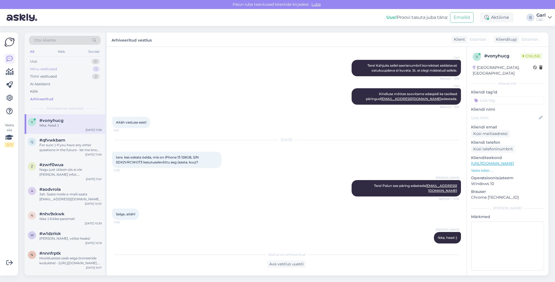
click at [61, 70] on div "Minu vestlused 1" at bounding box center [65, 69] width 72 height 8
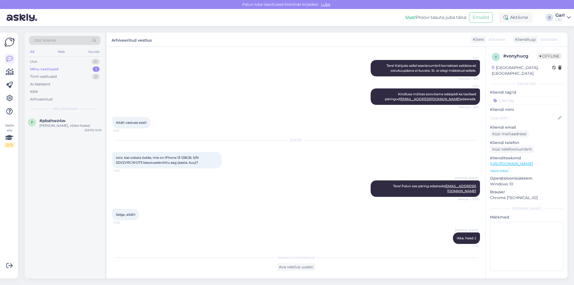
scroll to position [361, 0]
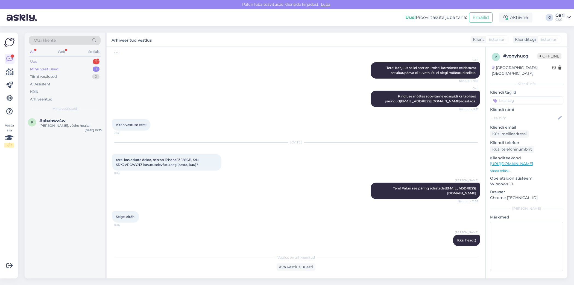
click at [94, 63] on div "1" at bounding box center [96, 61] width 7 height 5
click at [74, 118] on div "#opafqvaj 2" at bounding box center [70, 120] width 62 height 5
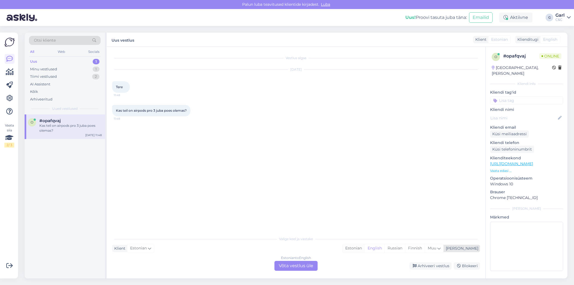
click at [365, 248] on div "Estonian" at bounding box center [353, 248] width 22 height 8
click at [291, 265] on div "Estonian to Estonian Võta vestlus üle" at bounding box center [295, 265] width 43 height 10
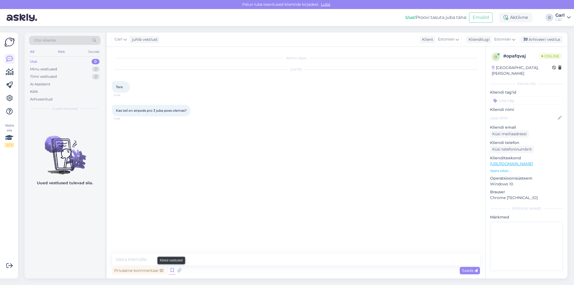
click at [171, 271] on icon at bounding box center [172, 270] width 7 height 8
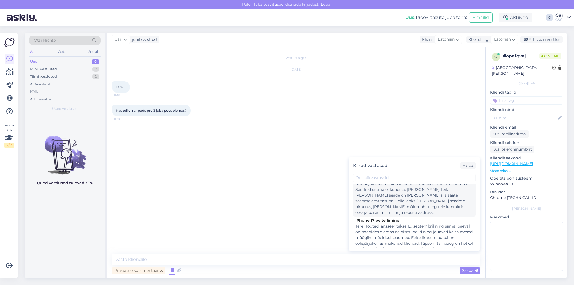
scroll to position [17, 0]
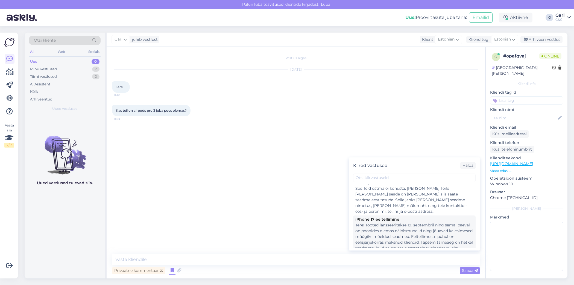
click at [388, 228] on div "Tere! Tooted lansseeritakse 19. septembril ning samal päeval on poodides olemas…" at bounding box center [414, 242] width 118 height 40
type textarea "Tere! Tooted lansseeritakse 19. septembril ning samal päeval on poodides olemas…"
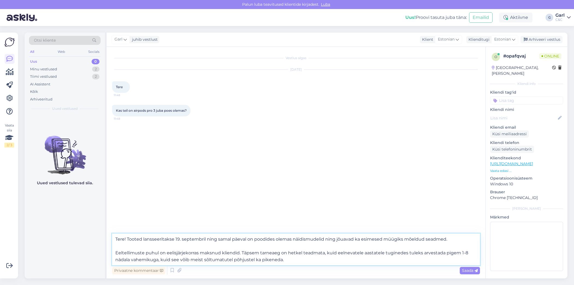
click at [294, 247] on textarea "Tere! Tooted lansseeritakse 19. septembril ning samal päeval on poodides olemas…" at bounding box center [296, 249] width 368 height 32
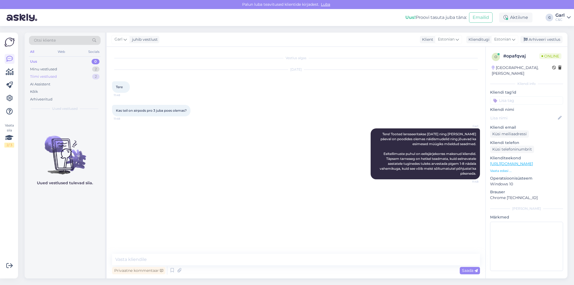
click at [90, 75] on div "Tiimi vestlused 2" at bounding box center [65, 77] width 72 height 8
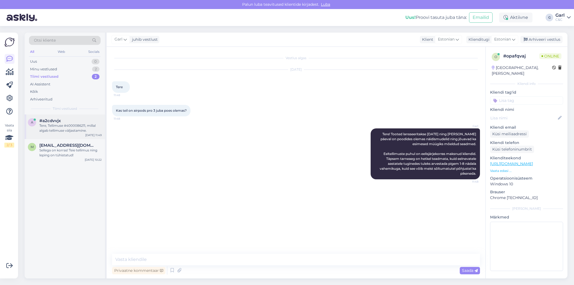
click at [80, 119] on div "#a2cdvvjx" at bounding box center [70, 120] width 62 height 5
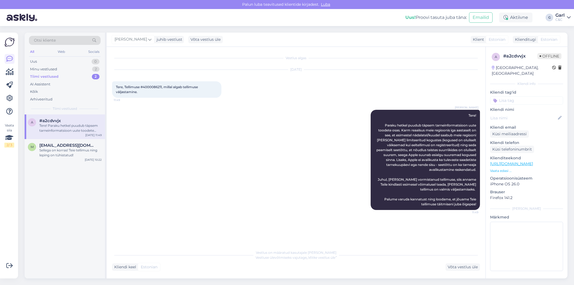
click at [231, 210] on div "[PERSON_NAME] Tere! Paraku hetkel puudub täpsem tarneinformatsioon uute toodete…" at bounding box center [296, 160] width 368 height 112
click at [87, 71] on div "Minu vestlused 2" at bounding box center [65, 69] width 72 height 8
click at [74, 118] on div "#opafqvaj" at bounding box center [70, 120] width 62 height 5
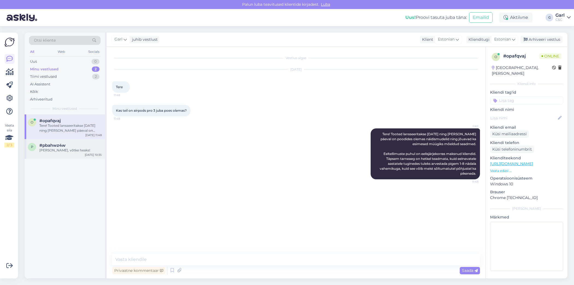
click at [74, 145] on div "#pbahwz4w" at bounding box center [70, 145] width 62 height 5
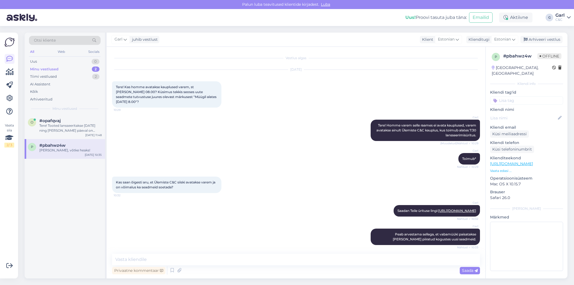
scroll to position [49, 0]
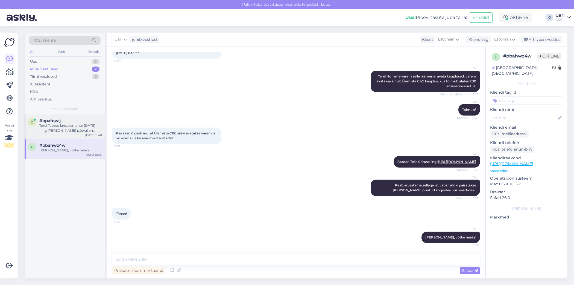
click at [75, 132] on div "Tere! Tooted lansseeritakse [DATE] ning [PERSON_NAME] päeval on poodides olemas…" at bounding box center [70, 128] width 62 height 10
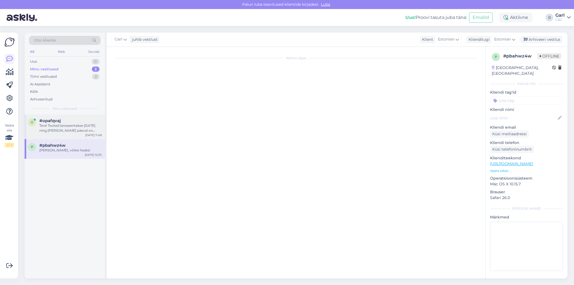
scroll to position [0, 0]
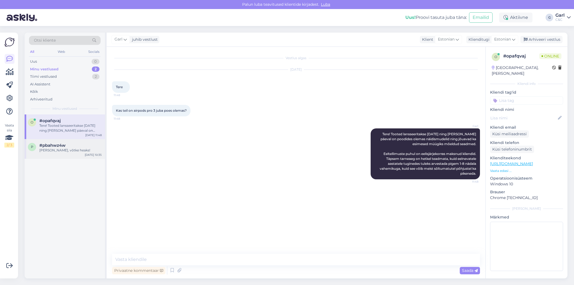
click at [72, 157] on div "p #pbahwz4w [PERSON_NAME], võtke heaks! [DATE] 10:35" at bounding box center [65, 149] width 80 height 20
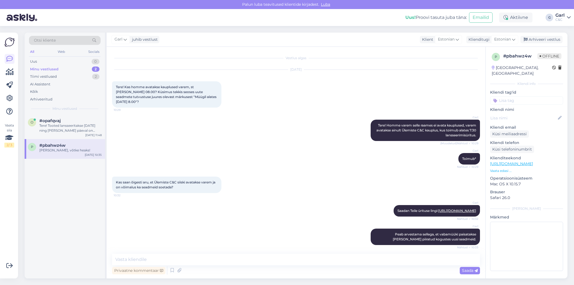
scroll to position [49, 0]
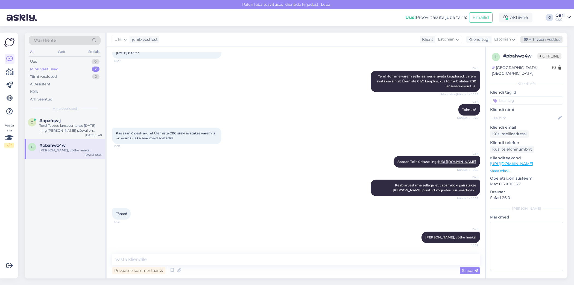
click at [531, 38] on div "Arhiveeri vestlus" at bounding box center [541, 39] width 42 height 7
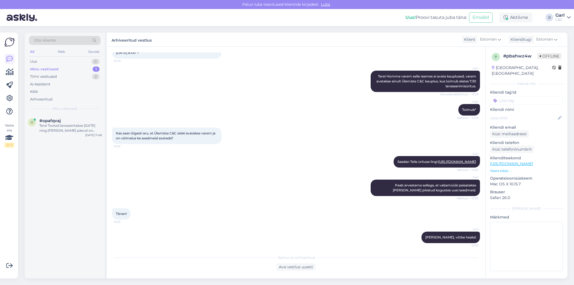
click at [94, 71] on div "Minu vestlused 1" at bounding box center [65, 69] width 72 height 8
click at [66, 129] on div "Tere! Tooted lansseeritakse [DATE] ning [PERSON_NAME] päeval on poodides olemas…" at bounding box center [70, 128] width 62 height 10
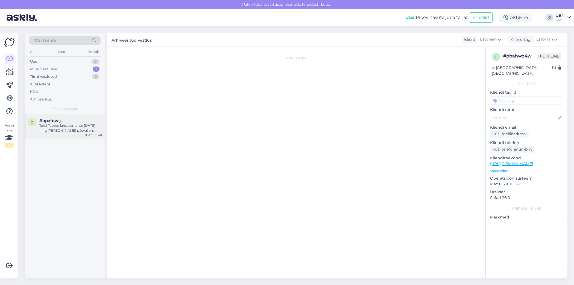
scroll to position [0, 0]
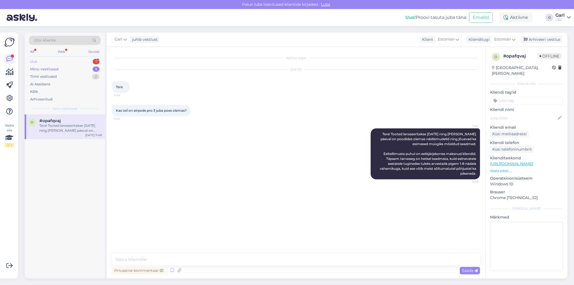
click at [73, 61] on div "Uus 1" at bounding box center [65, 62] width 72 height 8
click at [93, 135] on div "[DATE] 12:16" at bounding box center [94, 135] width 16 height 4
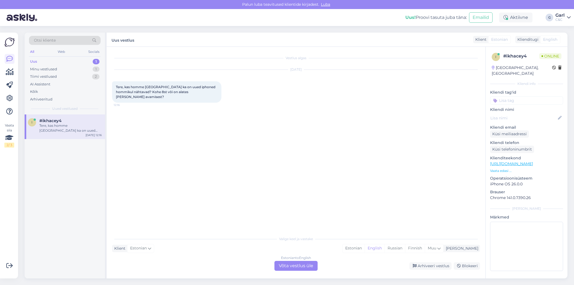
click at [383, 253] on div "Valige [PERSON_NAME] vastake Klient Estonian Mina Estonian English Russian Finn…" at bounding box center [296, 251] width 368 height 37
click at [365, 250] on div "Estonian" at bounding box center [353, 248] width 22 height 8
click at [310, 263] on div "Estonian to Estonian Võta vestlus üle" at bounding box center [295, 265] width 43 height 10
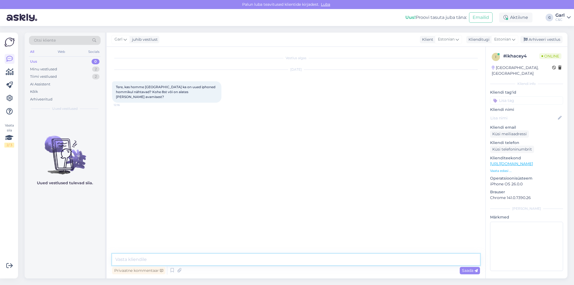
click at [310, 262] on textarea at bounding box center [296, 258] width 368 height 11
click at [172, 271] on icon at bounding box center [172, 270] width 7 height 8
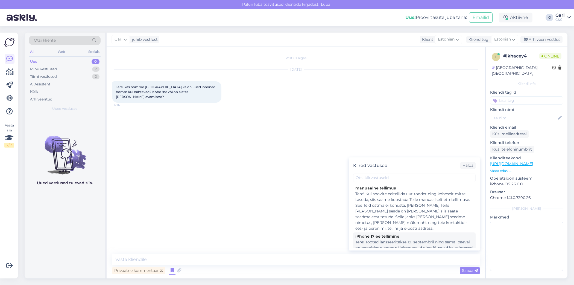
click at [391, 239] on div "Tere! Tooted lansseeritakse 19. septembril ning samal päeval on poodides olemas…" at bounding box center [414, 259] width 118 height 40
type textarea "Tere! Tooted lansseeritakse 19. septembril ning samal päeval on poodides olemas…"
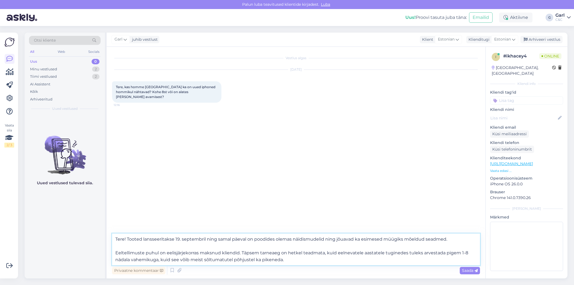
click at [301, 258] on textarea "Tere! Tooted lansseeritakse 19. septembril ning samal päeval on poodides olemas…" at bounding box center [296, 249] width 368 height 32
click at [280, 251] on textarea "Tere! Tooted lansseeritakse 19. septembril ning samal päeval on poodides olemas…" at bounding box center [296, 249] width 368 height 32
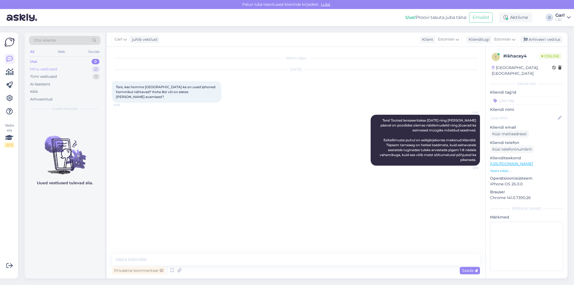
click at [96, 71] on div "2" at bounding box center [95, 68] width 7 height 5
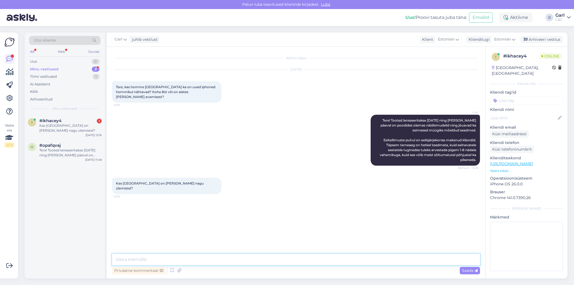
click at [162, 259] on textarea at bounding box center [296, 258] width 368 height 11
type textarea "Paraku mitte. Kauplus avatakse [PERSON_NAME] 10, nagu tavapäraselt."
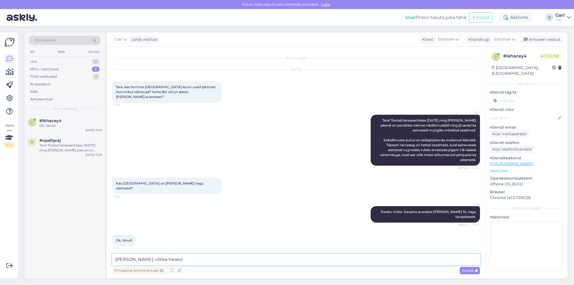
type textarea "[PERSON_NAME], võtke heaks!"
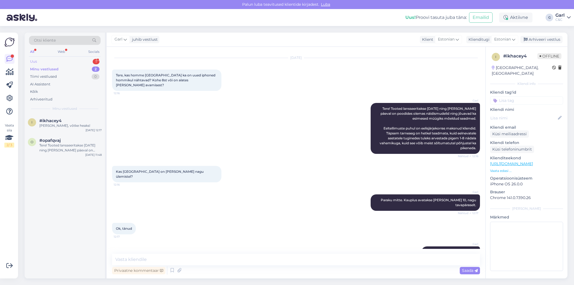
click at [95, 61] on div "1" at bounding box center [96, 61] width 7 height 5
click at [76, 189] on div "a #azqshdtz [DATE] 12:23" at bounding box center [65, 196] width 80 height 164
click at [72, 120] on div "#azqshdtz 2" at bounding box center [70, 120] width 62 height 5
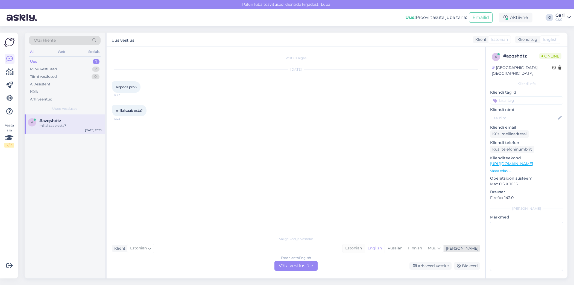
click at [365, 248] on div "Estonian" at bounding box center [353, 248] width 22 height 8
click at [294, 262] on div "Estonian to Estonian Võta vestlus üle" at bounding box center [295, 265] width 43 height 10
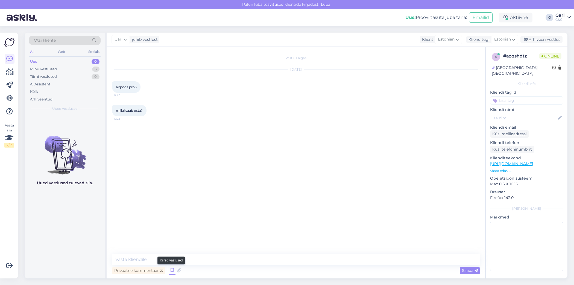
click at [173, 270] on icon at bounding box center [172, 270] width 7 height 8
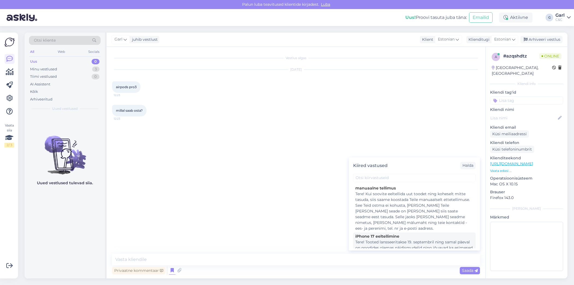
scroll to position [7, 0]
click at [392, 239] on div "Tere! Tooted lansseeritakse 19. septembril ning samal päeval on poodides olemas…" at bounding box center [414, 252] width 118 height 40
type textarea "Tere! Tooted lansseeritakse 19. septembril ning samal päeval on poodides olemas…"
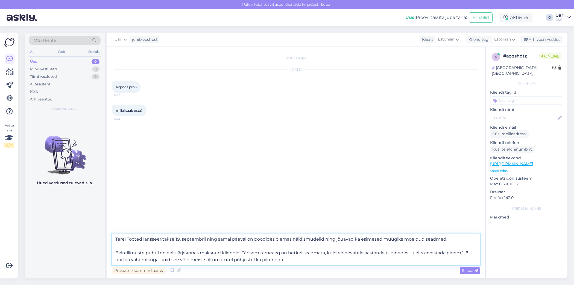
click at [332, 250] on textarea "Tere! Tooted lansseeritakse 19. septembril ning samal päeval on poodides olemas…" at bounding box center [296, 249] width 368 height 32
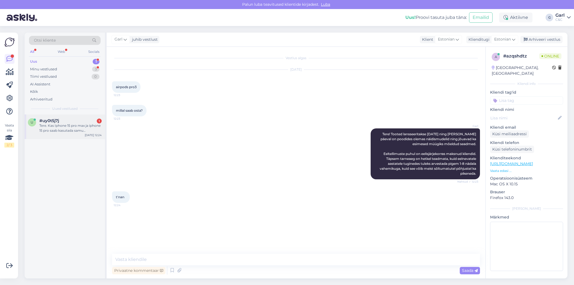
click at [75, 131] on div "Tere. Kas Iphone 15 pro max ja iphone 15 pro saab kasutada samu ümbriseid?" at bounding box center [70, 128] width 62 height 10
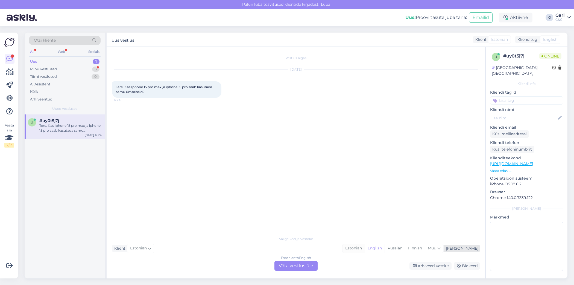
click at [365, 249] on div "Estonian" at bounding box center [353, 248] width 22 height 8
click at [287, 263] on div "Estonian to Estonian Võta vestlus üle" at bounding box center [295, 265] width 43 height 10
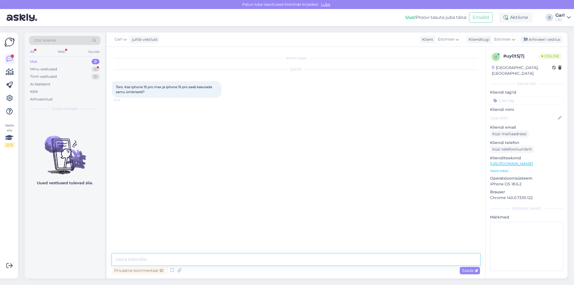
click at [287, 262] on textarea at bounding box center [296, 258] width 368 height 11
type textarea "Tere! Ei saa, kuna tegemist on erinevate suurustega telefonidega."
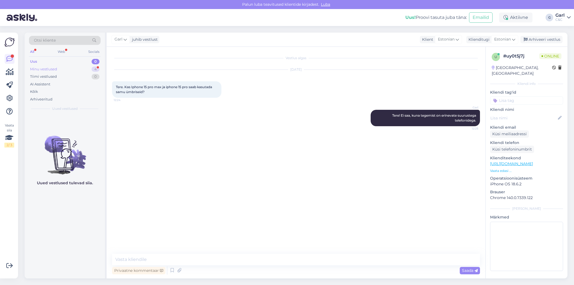
click at [75, 71] on div "Minu vestlused 4" at bounding box center [65, 69] width 72 height 8
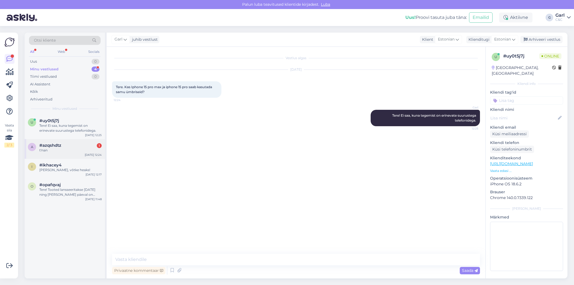
click at [78, 146] on div "#azqshdtz 1" at bounding box center [70, 145] width 62 height 5
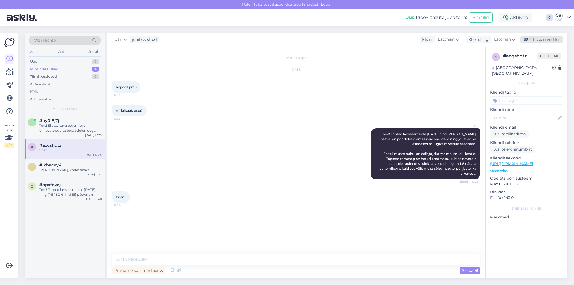
click at [548, 38] on div "Arhiveeri vestlus" at bounding box center [541, 39] width 42 height 7
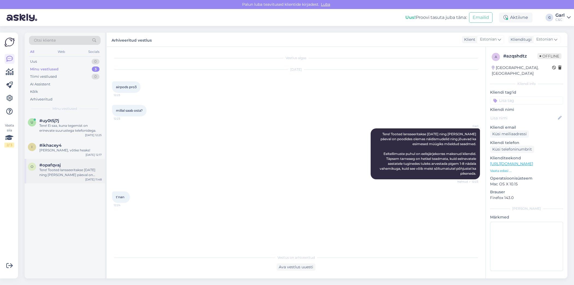
click at [84, 170] on div "Tere! Tooted lansseeritakse [DATE] ning [PERSON_NAME] päeval on poodides olemas…" at bounding box center [70, 172] width 62 height 10
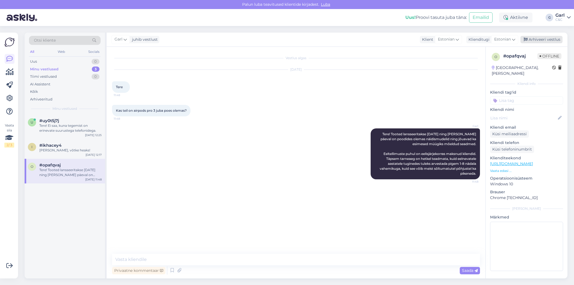
click at [547, 42] on div "Arhiveeri vestlus" at bounding box center [541, 39] width 42 height 7
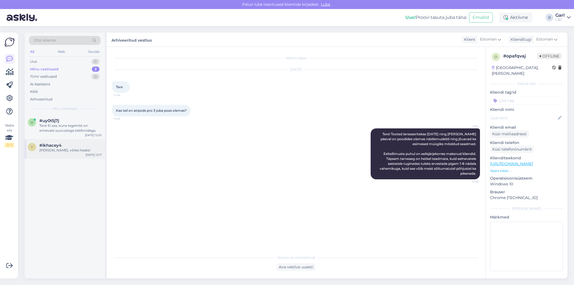
click at [93, 145] on div "#ikhacey4" at bounding box center [70, 145] width 62 height 5
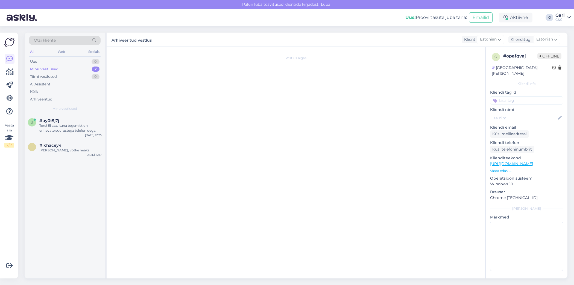
scroll to position [12, 0]
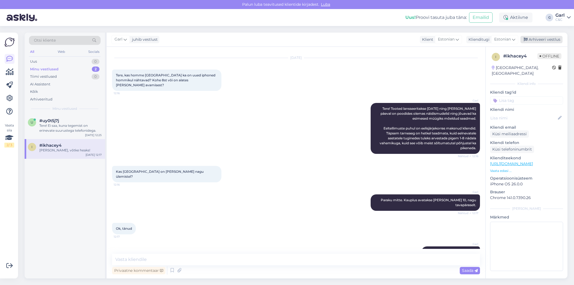
click at [543, 43] on div "Arhiveeri vestlus" at bounding box center [541, 39] width 42 height 7
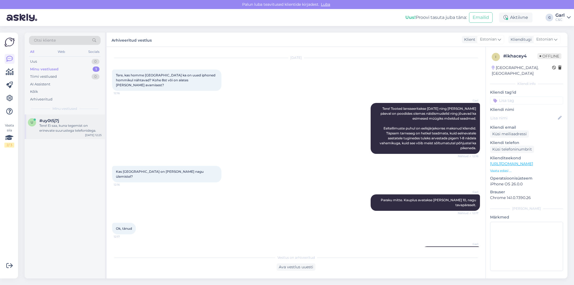
click at [65, 131] on div "Tere! Ei saa, kuna tegemist on erinevate suurustega telefonidega." at bounding box center [70, 128] width 62 height 10
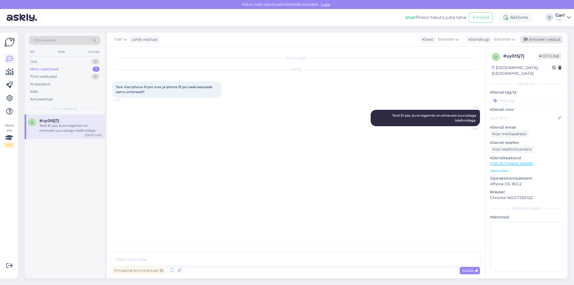
click at [527, 38] on icon at bounding box center [526, 40] width 4 height 4
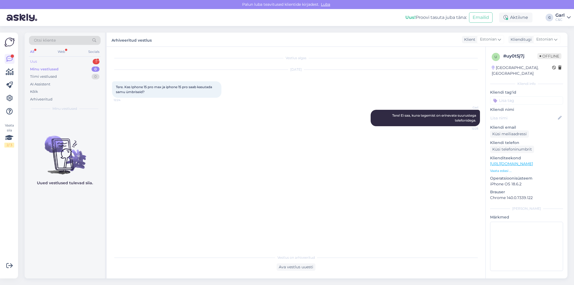
click at [93, 61] on div "1" at bounding box center [96, 61] width 7 height 5
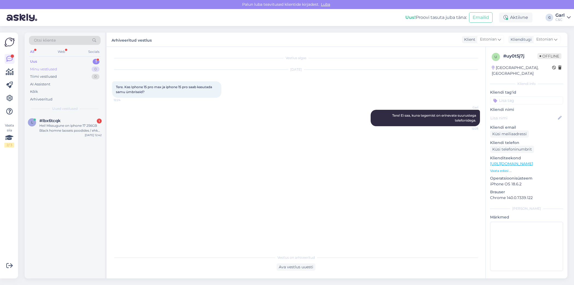
click at [88, 70] on div "Minu vestlused 0" at bounding box center [65, 69] width 72 height 8
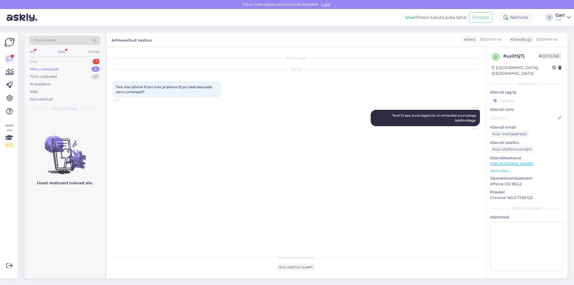
click at [89, 62] on div "Uus 1" at bounding box center [65, 62] width 72 height 8
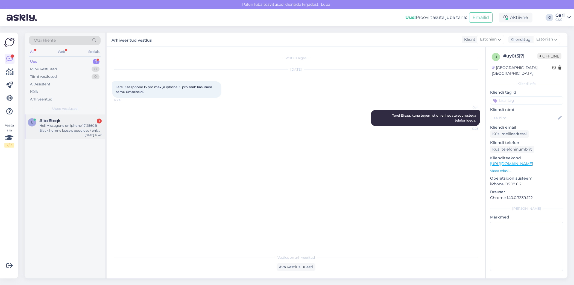
click at [72, 130] on div "Hei! Missugune on iphone 17 256GB Black homne laoseis poodides / ehk mis lootus…" at bounding box center [70, 128] width 62 height 10
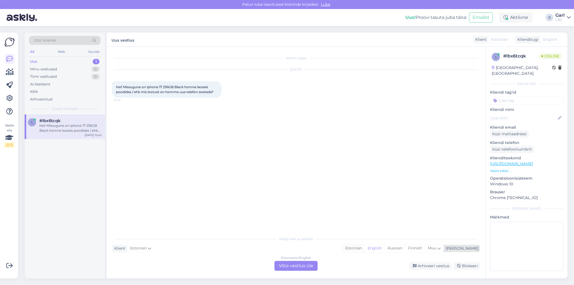
click at [365, 248] on div "Estonian" at bounding box center [353, 248] width 22 height 8
click at [306, 266] on div "Estonian to Estonian Võta vestlus üle" at bounding box center [295, 265] width 43 height 10
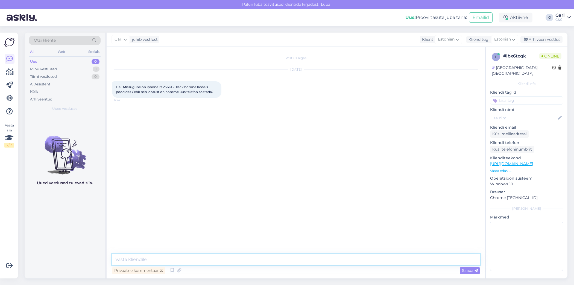
click at [240, 263] on textarea at bounding box center [296, 258] width 368 height 11
click at [172, 271] on icon at bounding box center [172, 270] width 7 height 8
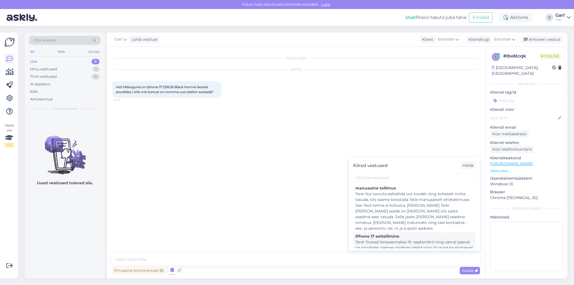
click at [386, 239] on div "Tere! Tooted lansseeritakse 19. septembril ning samal päeval on poodides olemas…" at bounding box center [414, 259] width 118 height 40
type textarea "Tere! Tooted lansseeritakse 19. septembril ning samal päeval on poodides olemas…"
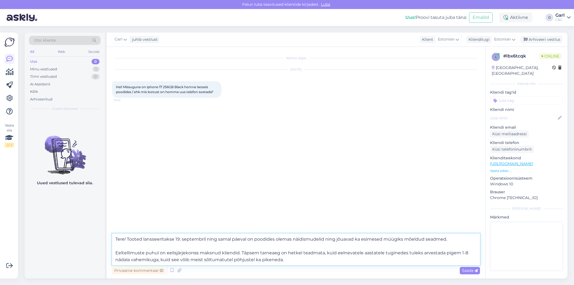
click at [303, 262] on textarea "Tere! Tooted lansseeritakse 19. septembril ning samal päeval on poodides olemas…" at bounding box center [296, 249] width 368 height 32
click at [302, 261] on textarea "Tere! Tooted lansseeritakse 19. septembril ning samal päeval on poodides olemas…" at bounding box center [296, 249] width 368 height 32
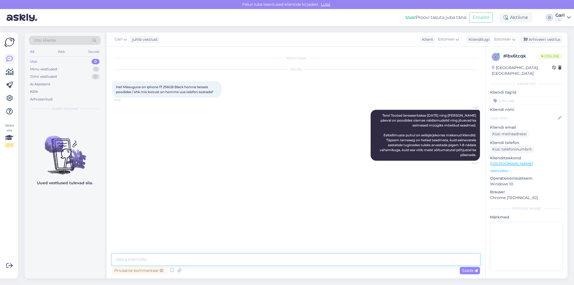
click at [302, 261] on textarea at bounding box center [296, 258] width 368 height 11
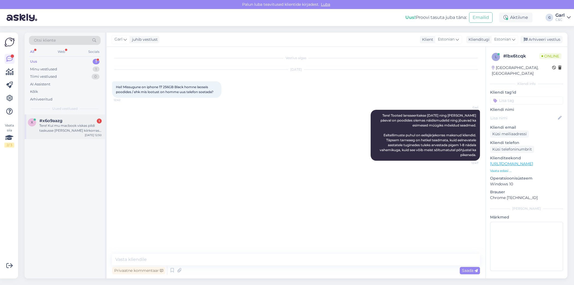
click at [70, 125] on div "Tere! Kui mu macbook viskas pildi taskusse [PERSON_NAME] kiirkorras vaja teada,…" at bounding box center [70, 128] width 62 height 10
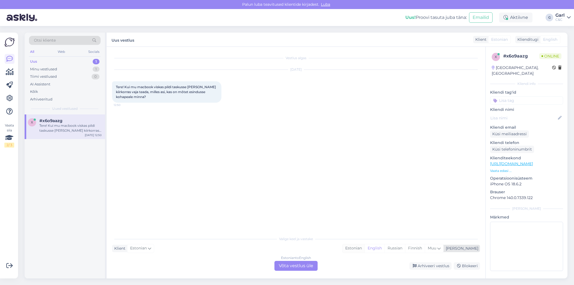
click at [365, 248] on div "Estonian" at bounding box center [353, 248] width 22 height 8
click at [305, 262] on div "Estonian to Estonian Võta vestlus üle" at bounding box center [295, 265] width 43 height 10
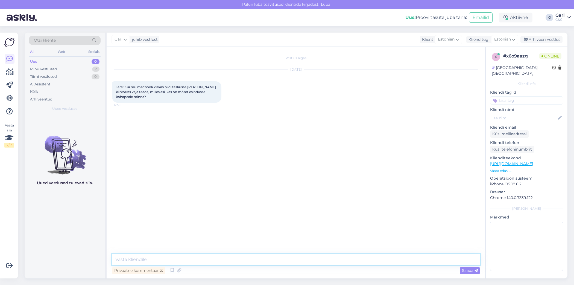
click at [292, 259] on textarea at bounding box center [296, 258] width 368 height 11
type textarea "Tere! Saame [PERSON_NAME] kiirkorras ette, kui tasuda eelisjärjekorratasu 59€, …"
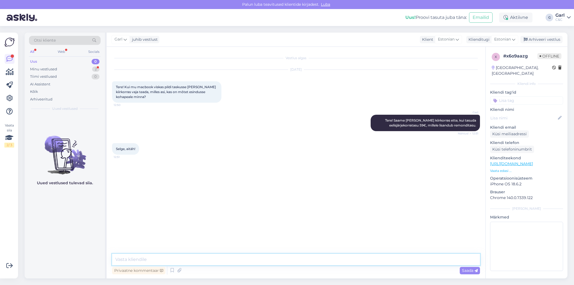
click at [230, 254] on textarea at bounding box center [296, 258] width 368 height 11
type textarea "[PERSON_NAME], võtke heaks!"
click at [534, 36] on div "Arhiveeri vestlus" at bounding box center [541, 39] width 42 height 7
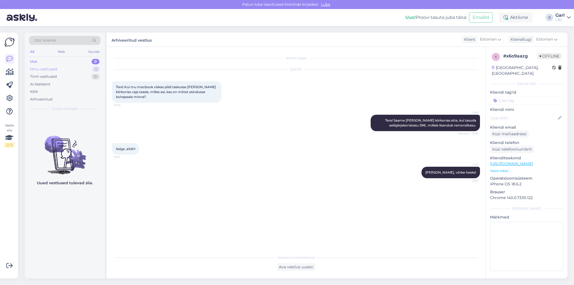
click at [92, 68] on div "Minu vestlused 1" at bounding box center [65, 69] width 72 height 8
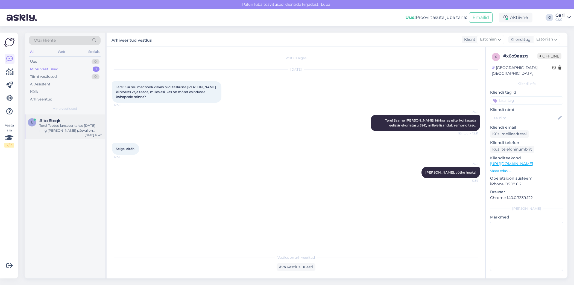
click at [89, 129] on div "Tere! Tooted lansseeritakse [DATE] ning [PERSON_NAME] päeval on poodides olemas…" at bounding box center [70, 128] width 62 height 10
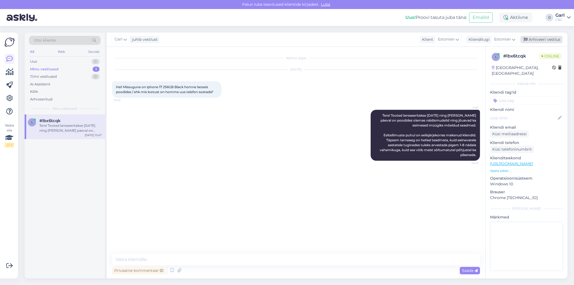
click at [539, 40] on div "Arhiveeri vestlus" at bounding box center [541, 39] width 42 height 7
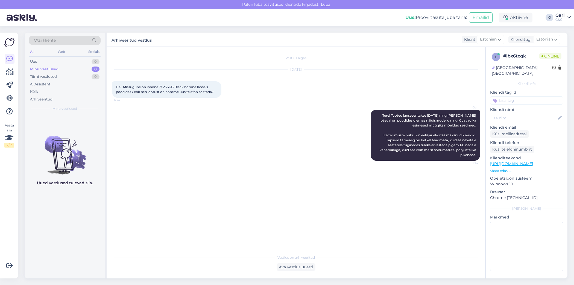
click at [75, 116] on div "Uued vestlused tulevad siia." at bounding box center [65, 196] width 80 height 164
click at [90, 115] on div "Uued vestlused tulevad siia." at bounding box center [65, 196] width 80 height 164
click at [146, 128] on div "Garl Tere! Tooted lansseeritakse [DATE] ning [PERSON_NAME] päeval on poodides o…" at bounding box center [296, 135] width 368 height 63
